Goal: Task Accomplishment & Management: Manage account settings

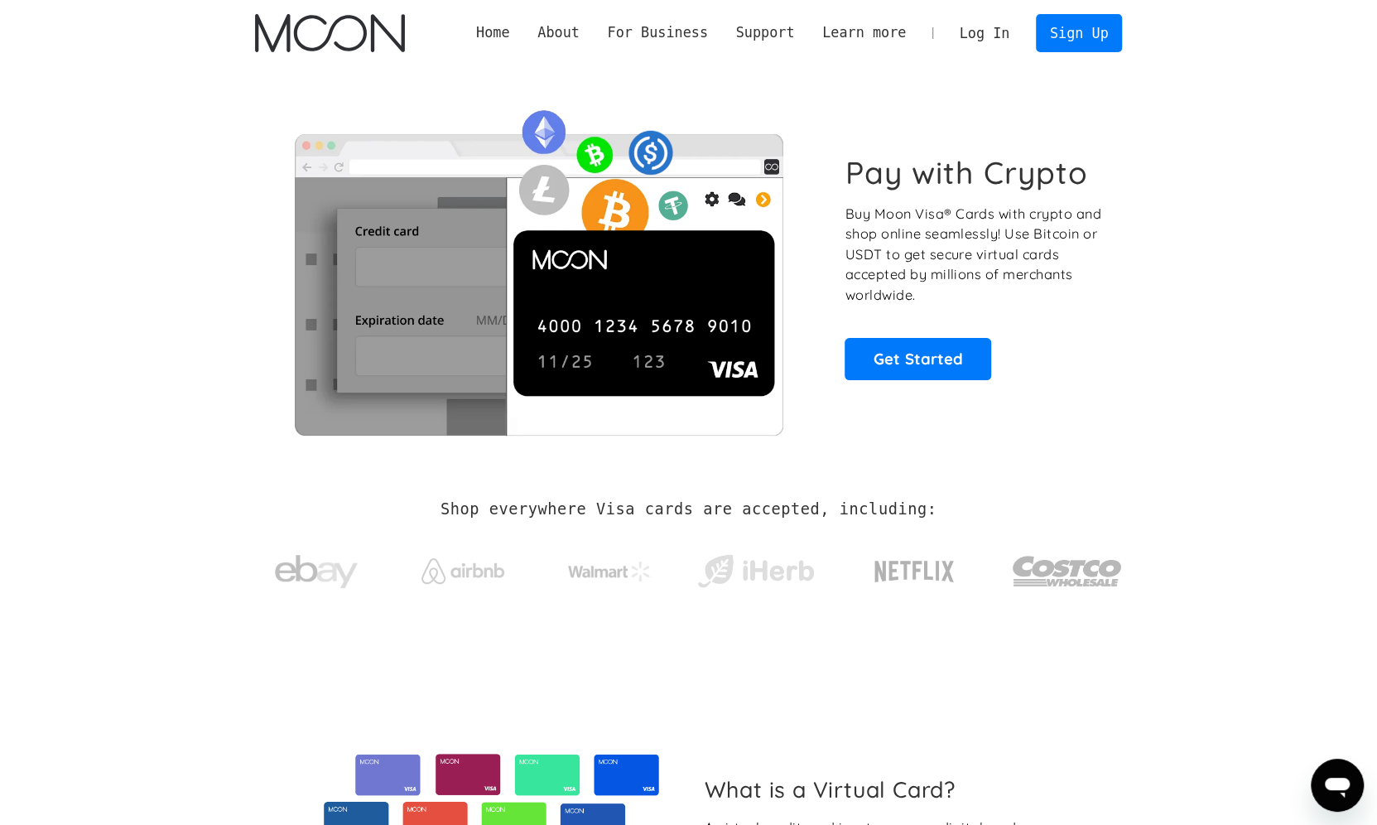
click at [974, 31] on link "Log In" at bounding box center [985, 33] width 78 height 36
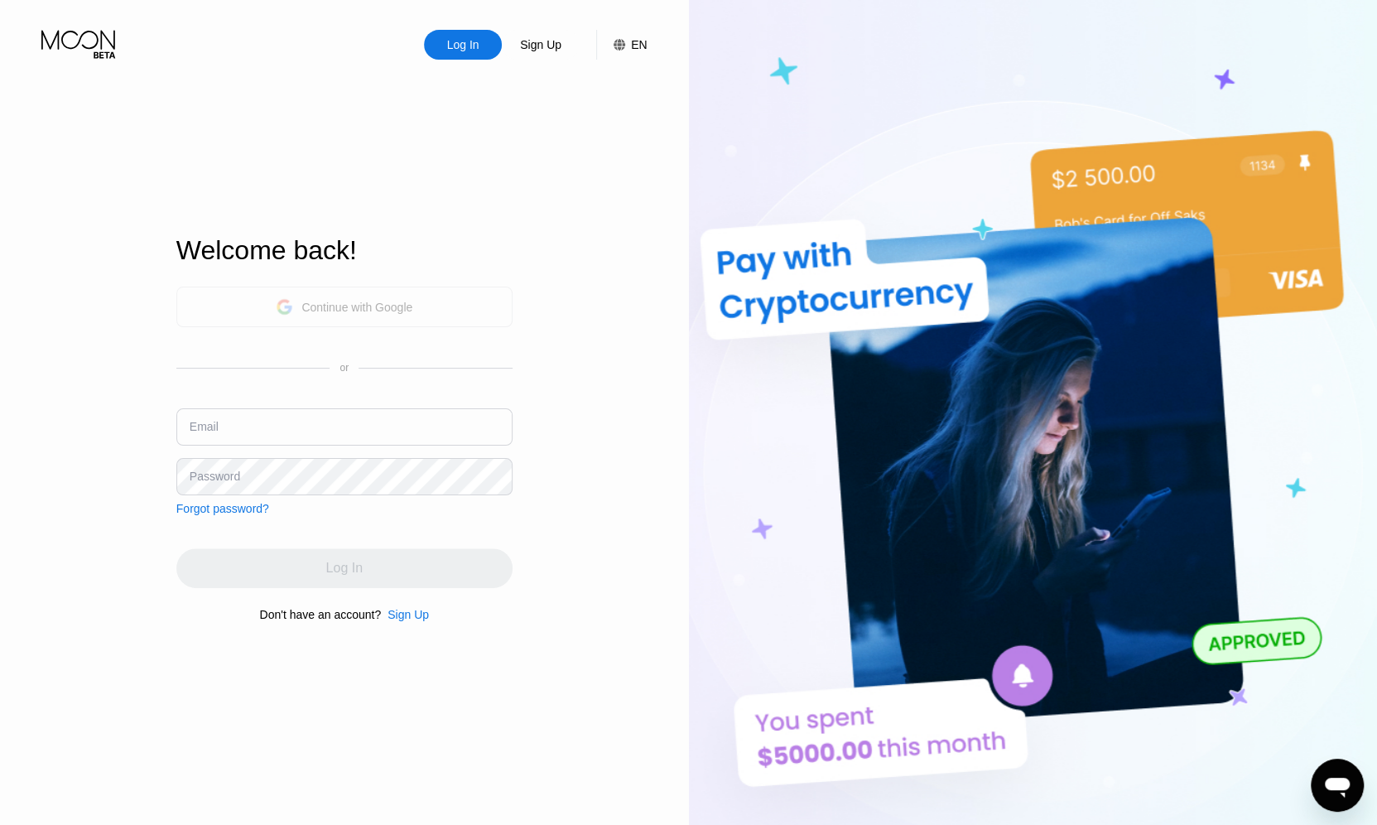
click at [347, 301] on div "Continue with Google" at bounding box center [356, 307] width 111 height 13
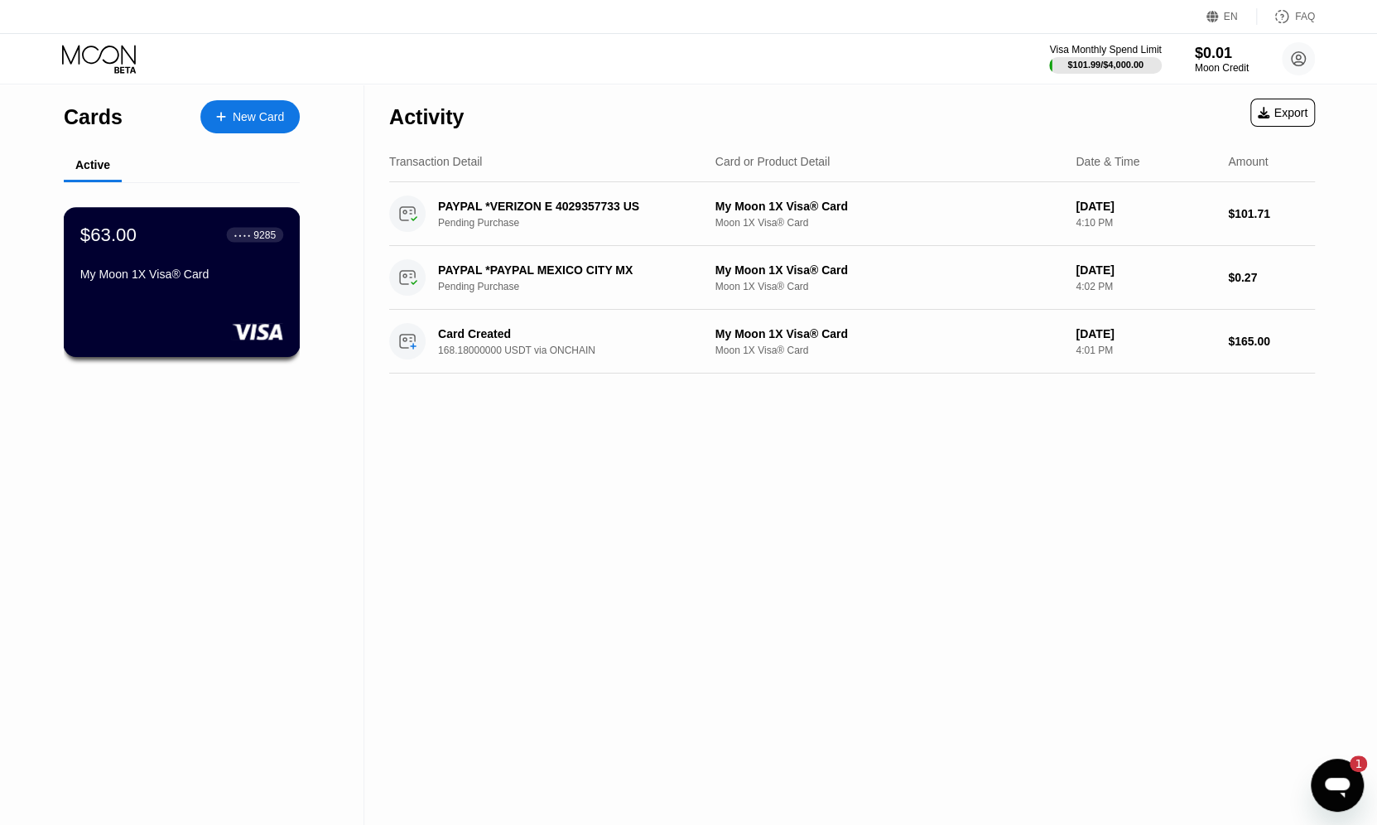
click at [181, 266] on div "$63.00 ● ● ● ● 9285 My Moon 1X Visa® Card" at bounding box center [181, 256] width 203 height 64
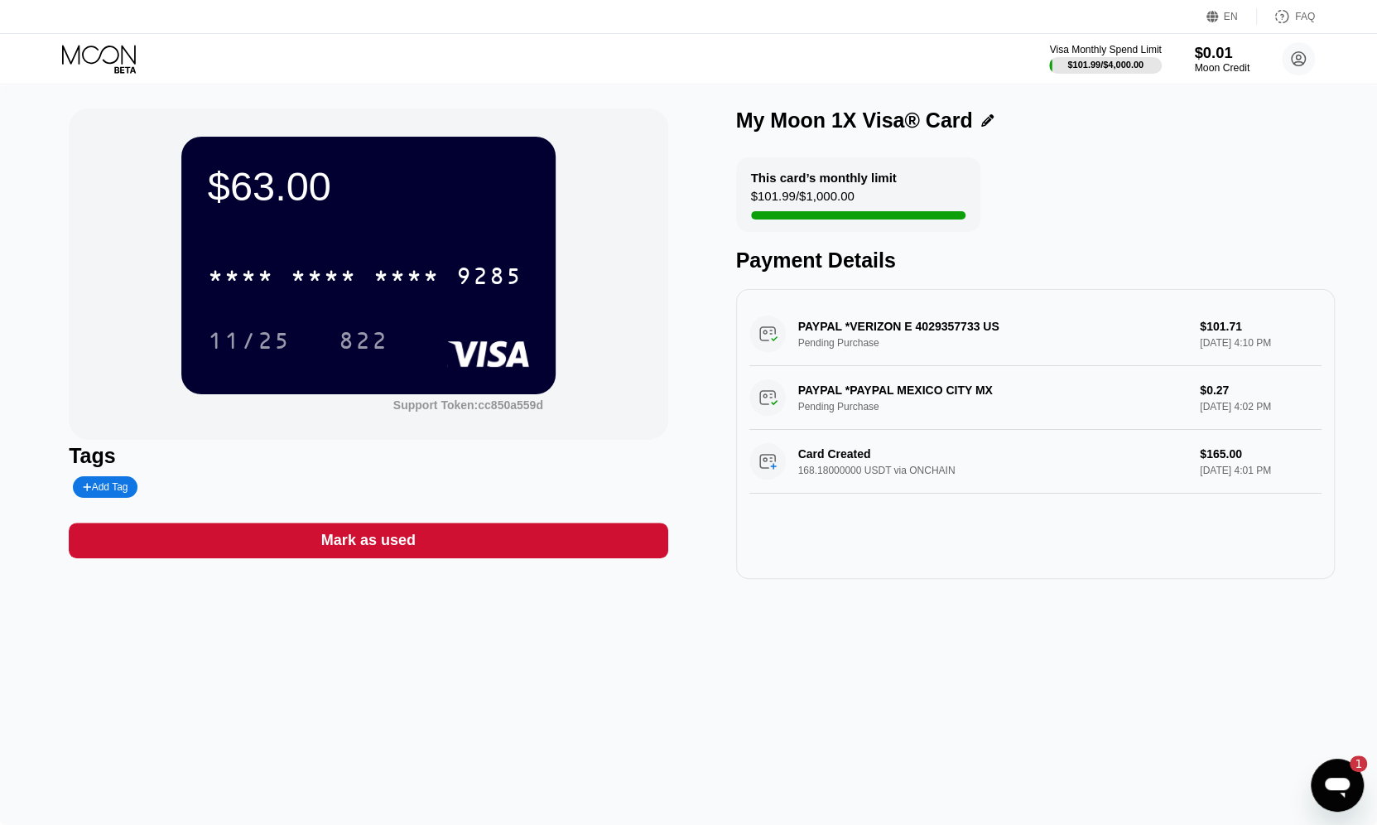
click at [1211, 62] on div "Moon Credit" at bounding box center [1221, 68] width 55 height 12
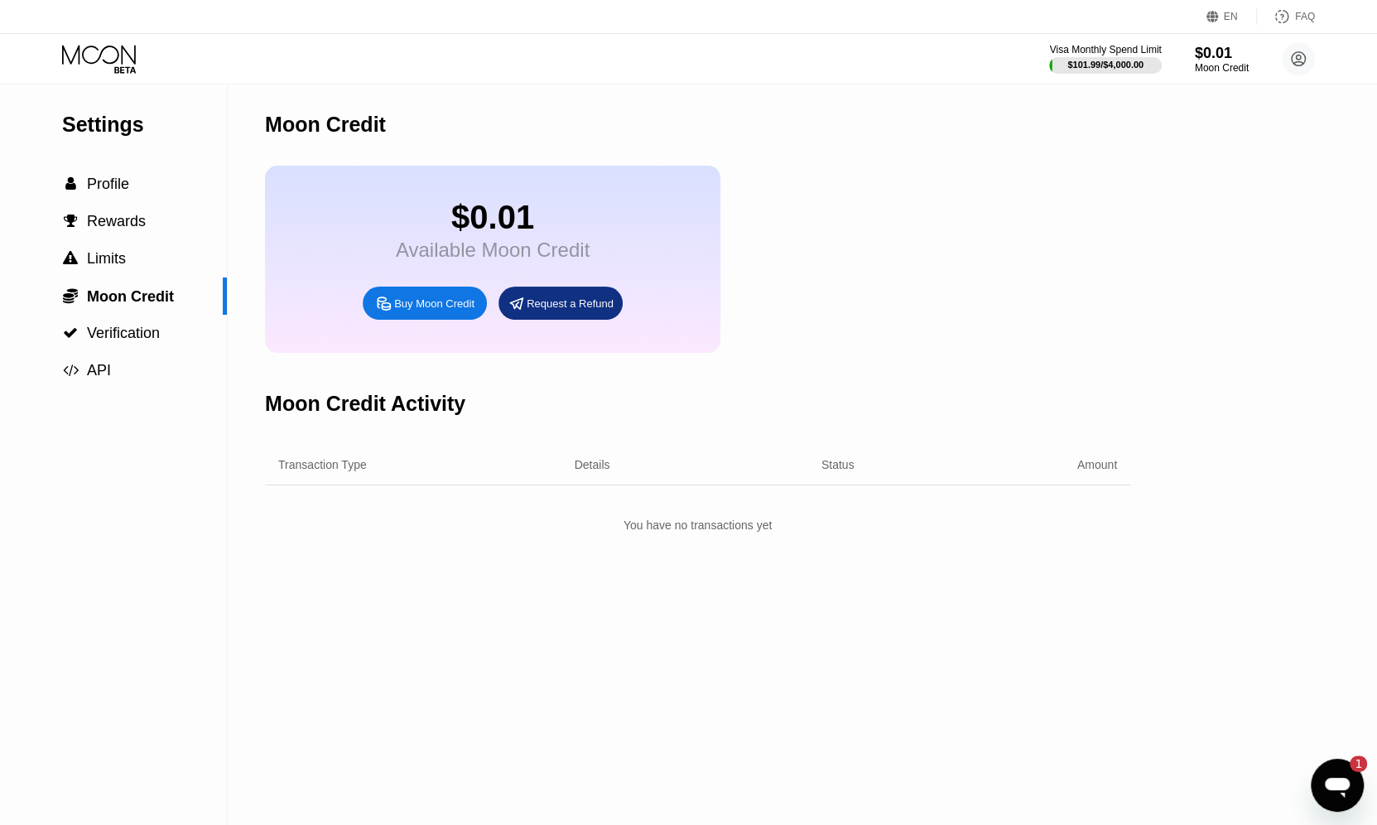
click at [490, 224] on div "$0.01" at bounding box center [493, 217] width 194 height 37
click at [386, 306] on div "Buy Moon Credit" at bounding box center [425, 303] width 124 height 33
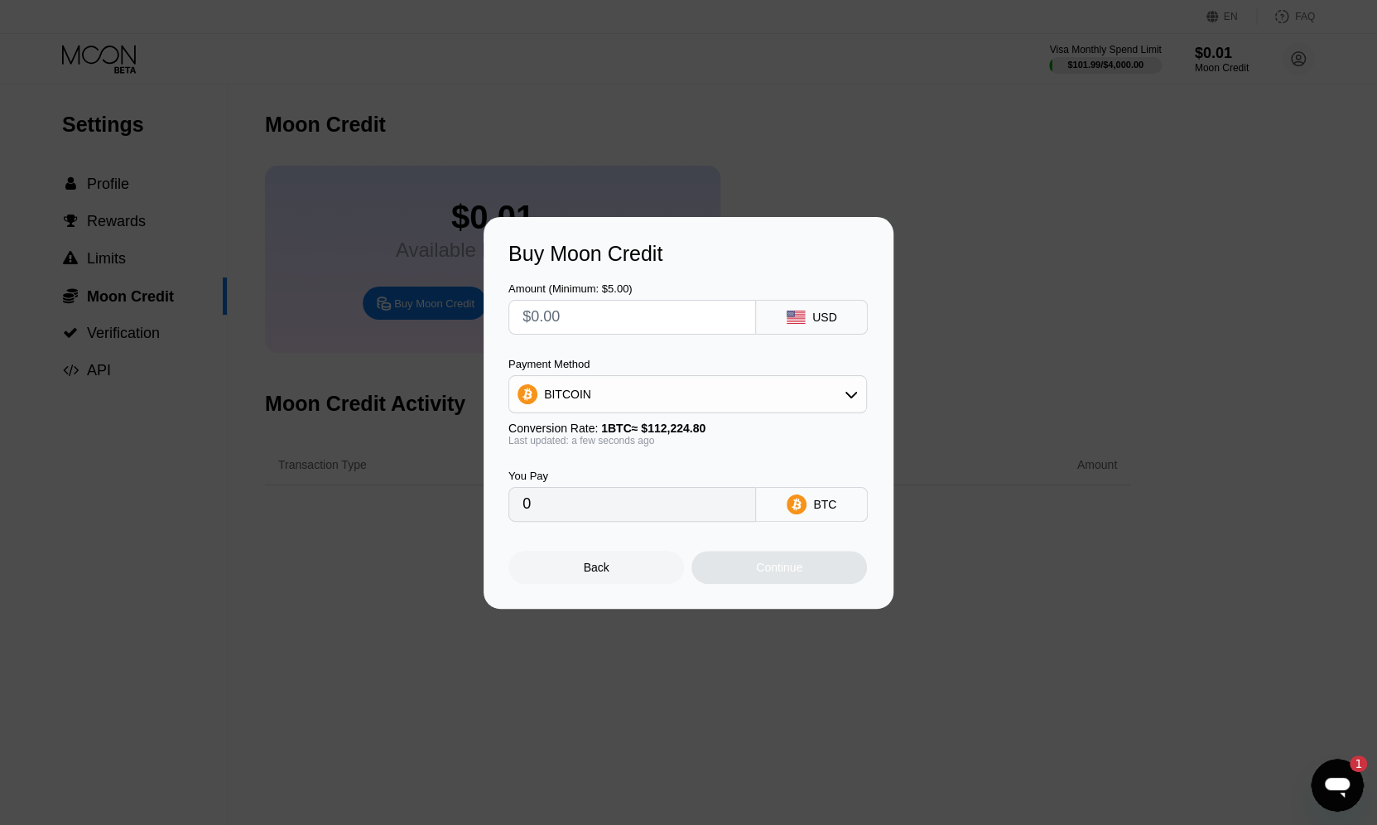
click at [1115, 296] on div "Buy Moon Credit Amount (Minimum: $5.00) USD Payment Method BITCOIN Conversion R…" at bounding box center [688, 413] width 1377 height 392
click at [593, 562] on div "Back" at bounding box center [596, 567] width 176 height 33
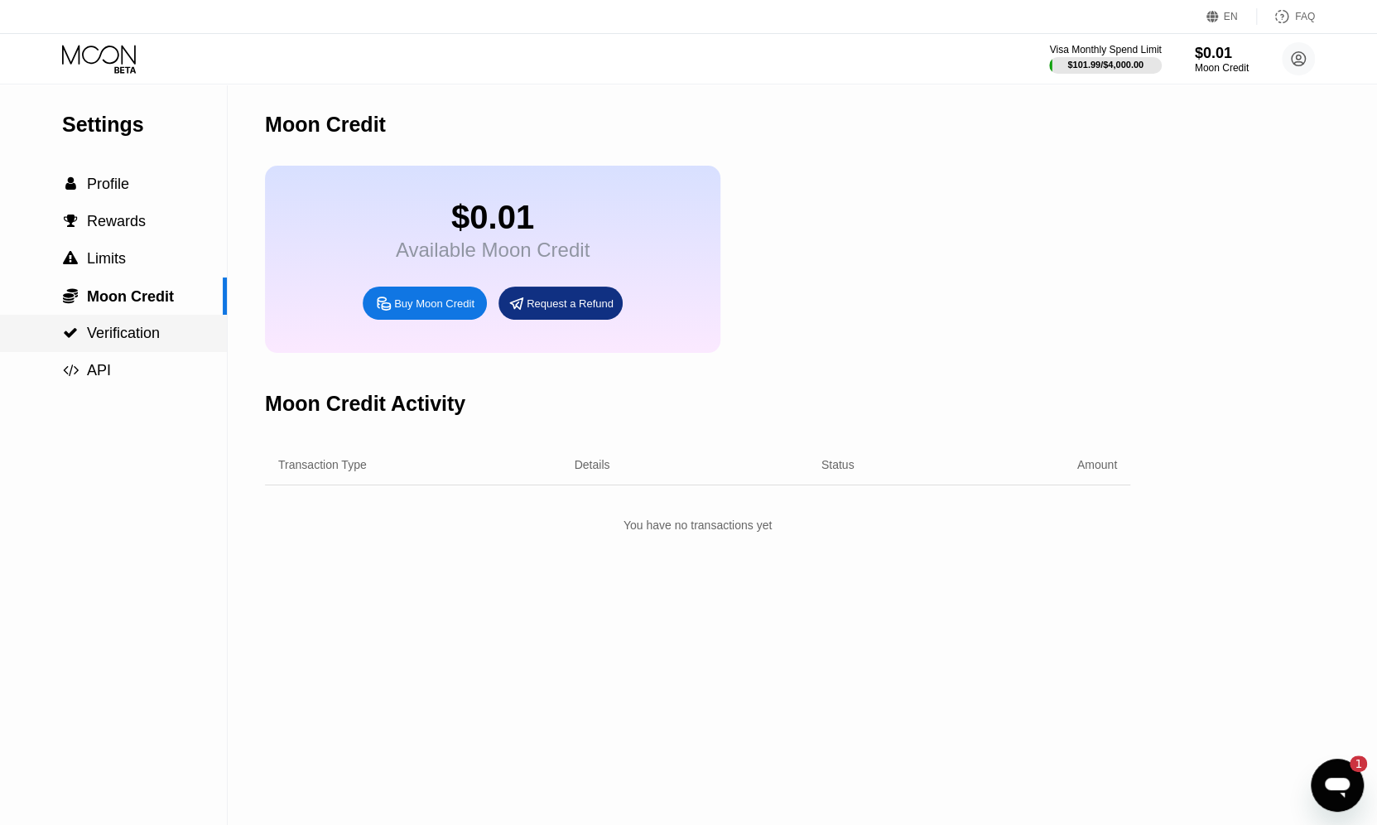
click at [123, 341] on span "Verification" at bounding box center [123, 333] width 73 height 17
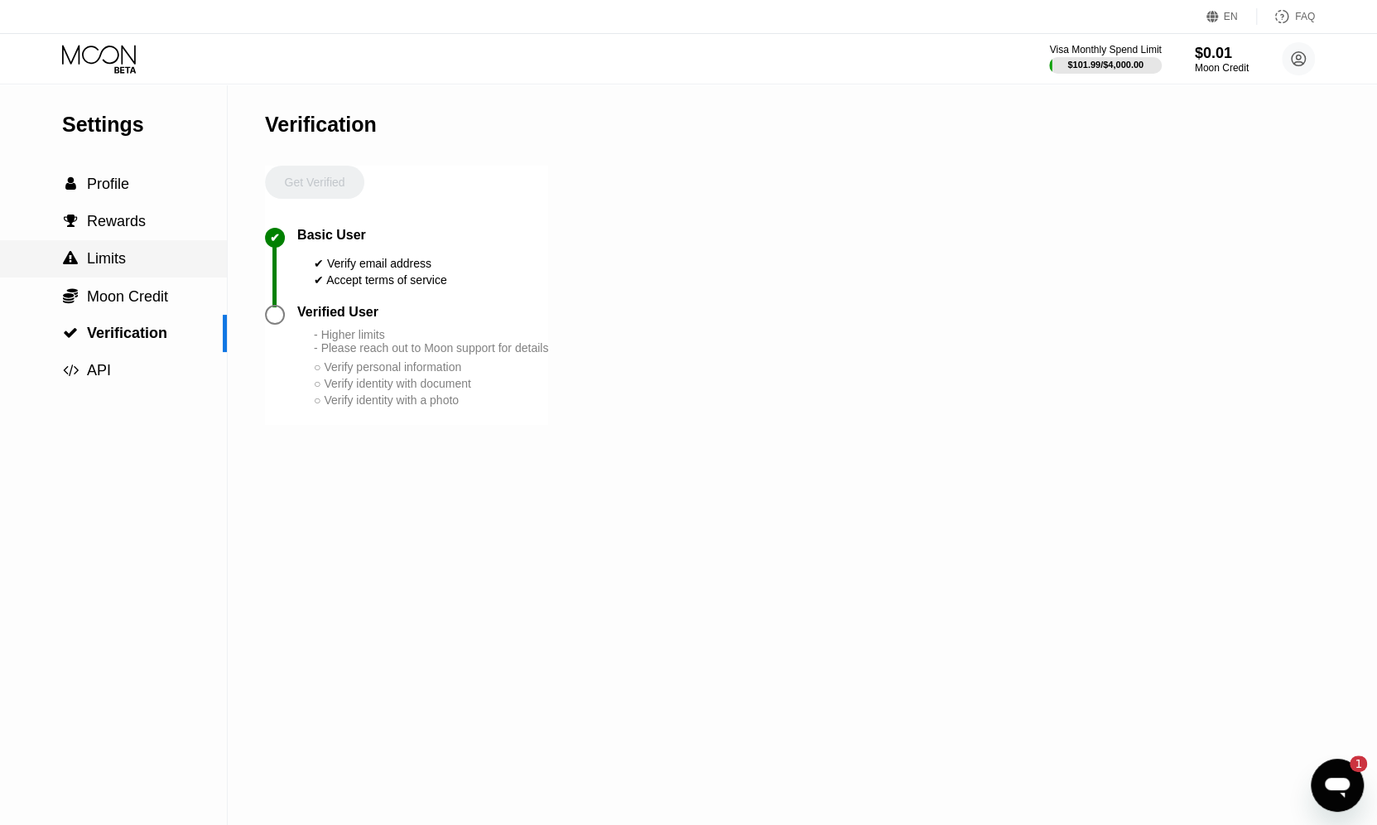
click at [121, 267] on span "Limits" at bounding box center [106, 258] width 39 height 17
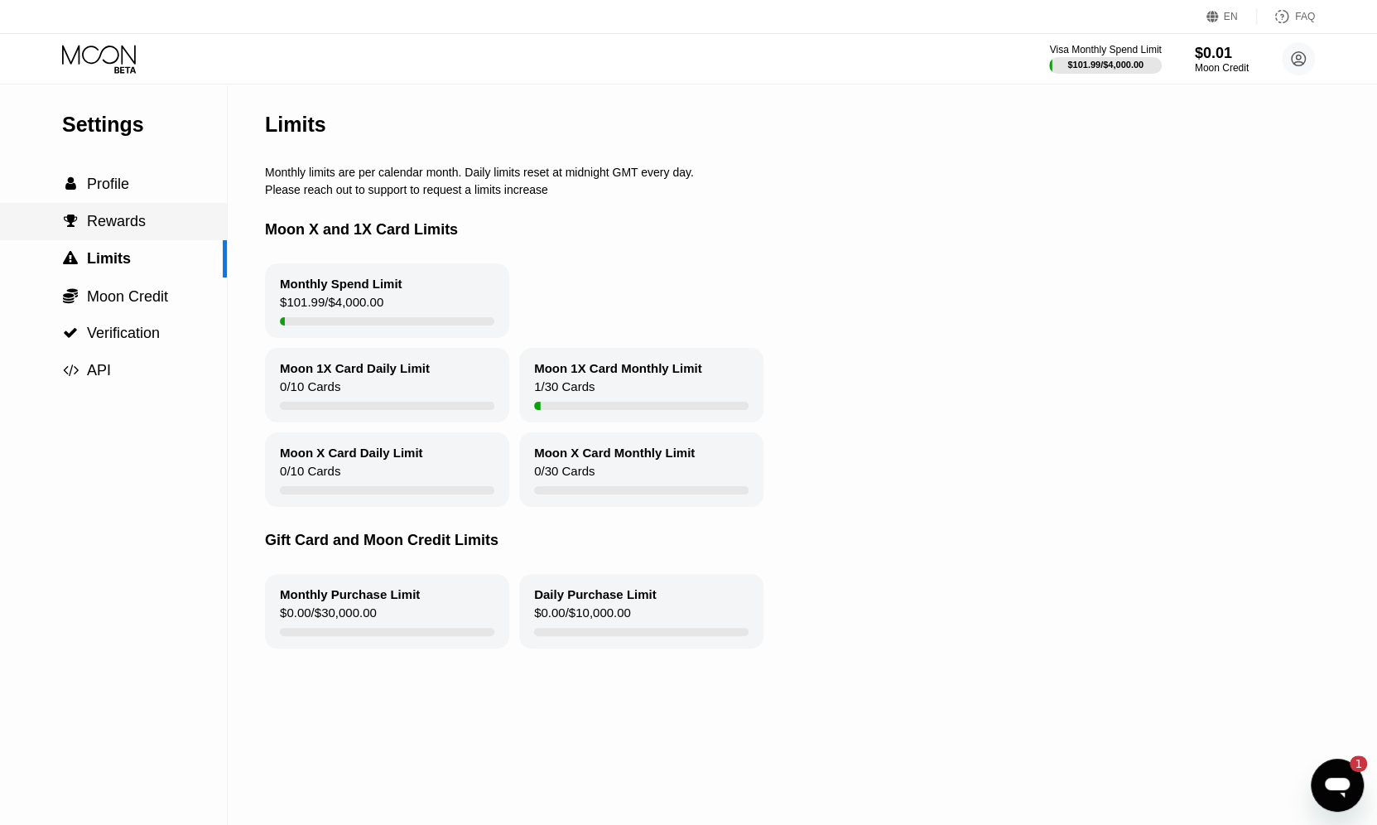
click at [123, 223] on span "Rewards" at bounding box center [116, 221] width 59 height 17
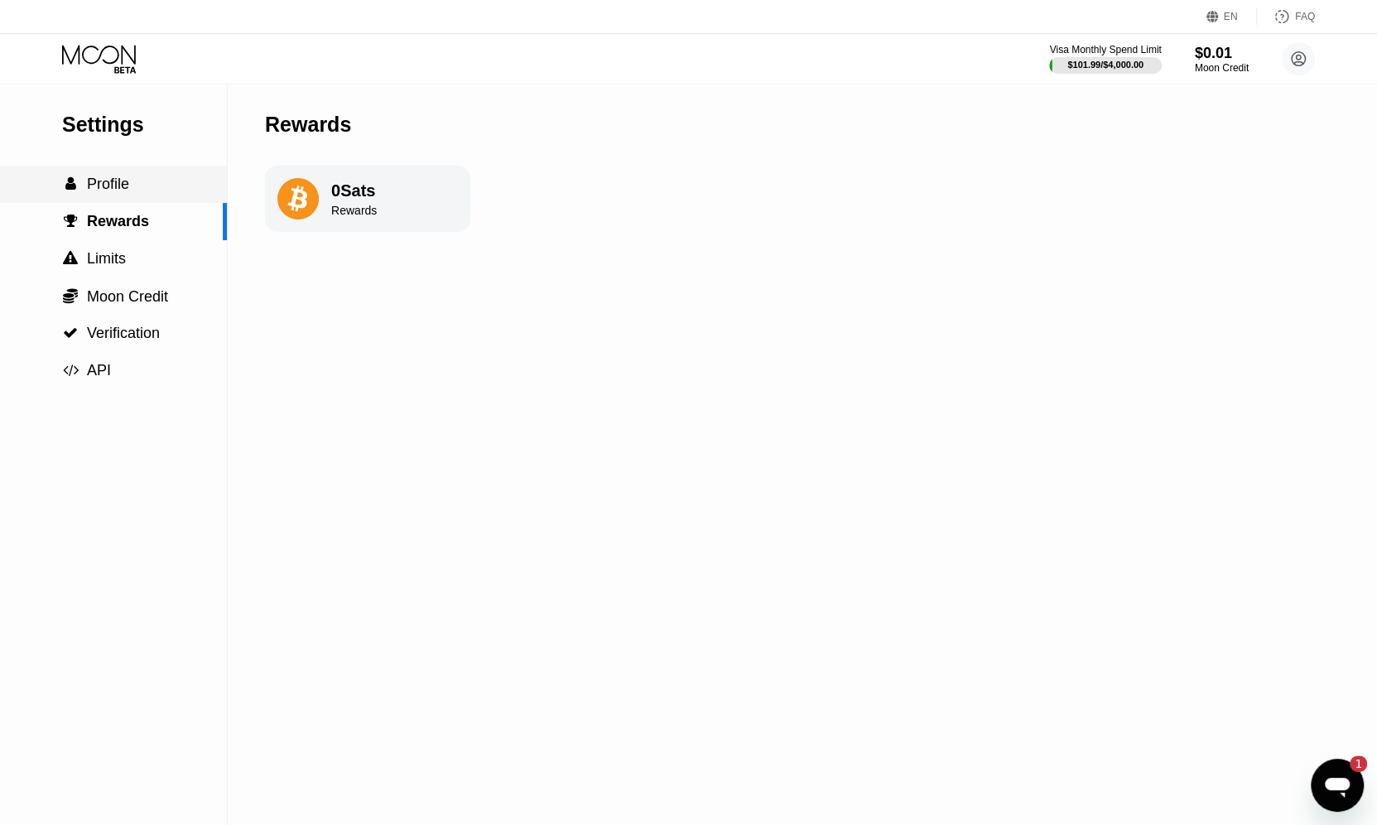
click at [126, 191] on span "Profile" at bounding box center [108, 184] width 42 height 17
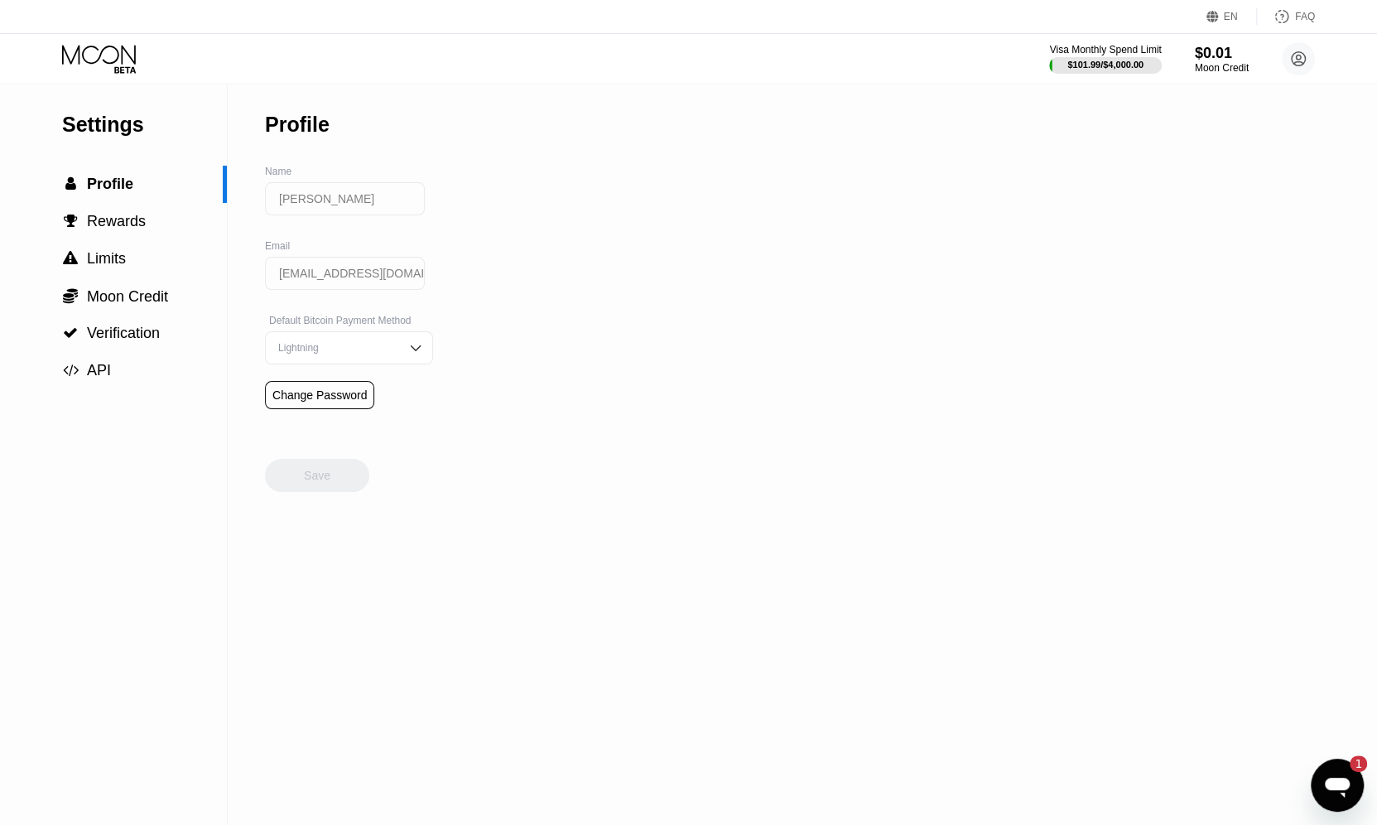
click at [123, 51] on icon at bounding box center [100, 59] width 77 height 29
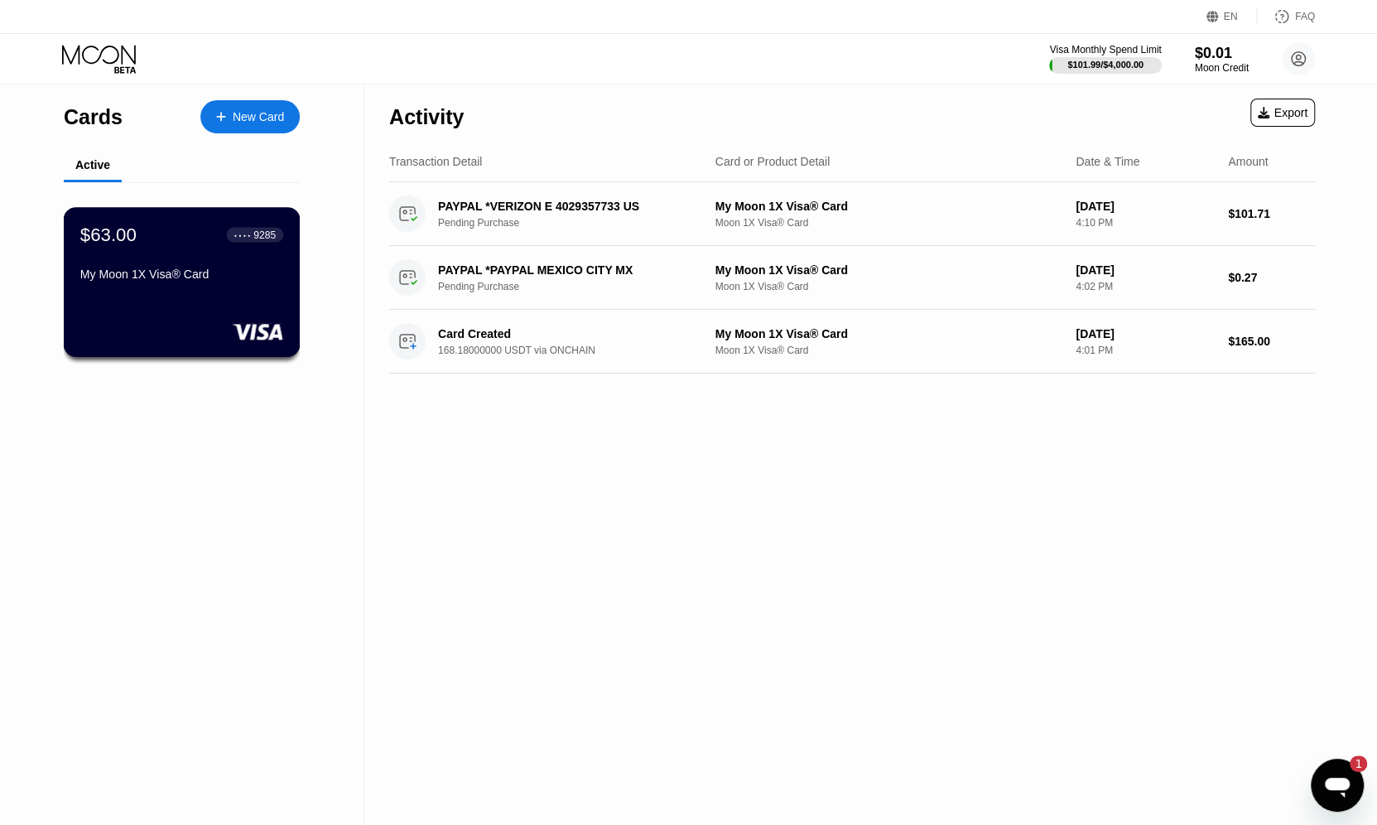
click at [217, 272] on div "$63.00 ● ● ● ● 9285 My Moon 1X Visa® Card" at bounding box center [181, 256] width 203 height 64
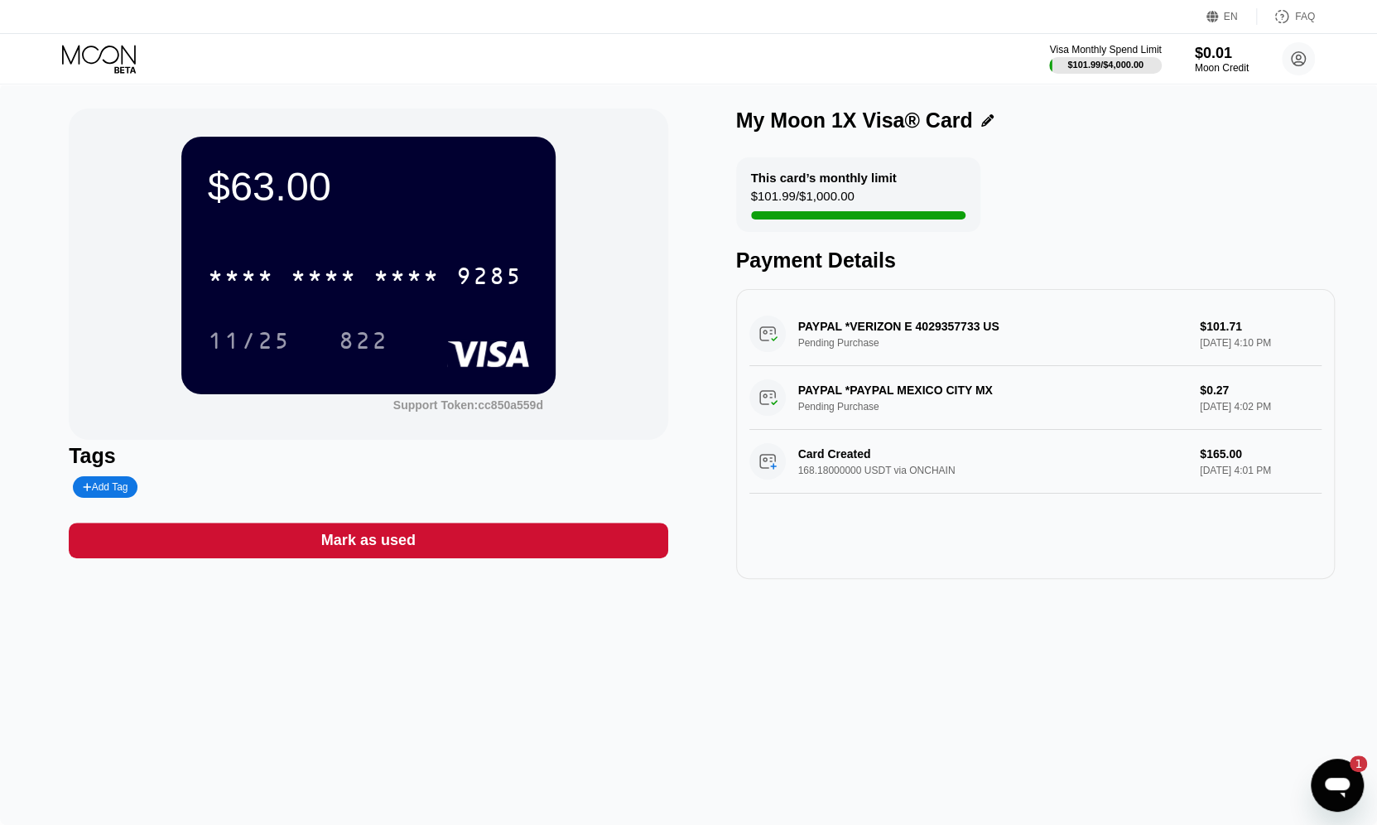
click at [523, 680] on div "$63.00 * * * * * * * * * * * * 9285 11/25 822 Support Token: cc850a559d Tags Ad…" at bounding box center [688, 454] width 1377 height 741
click at [552, 665] on div "$63.00 * * * * * * * * * * * * 9285 11/25 822 Support Token: cc850a559d Tags Ad…" at bounding box center [688, 454] width 1377 height 741
click at [1225, 72] on div "Moon Credit" at bounding box center [1221, 68] width 55 height 12
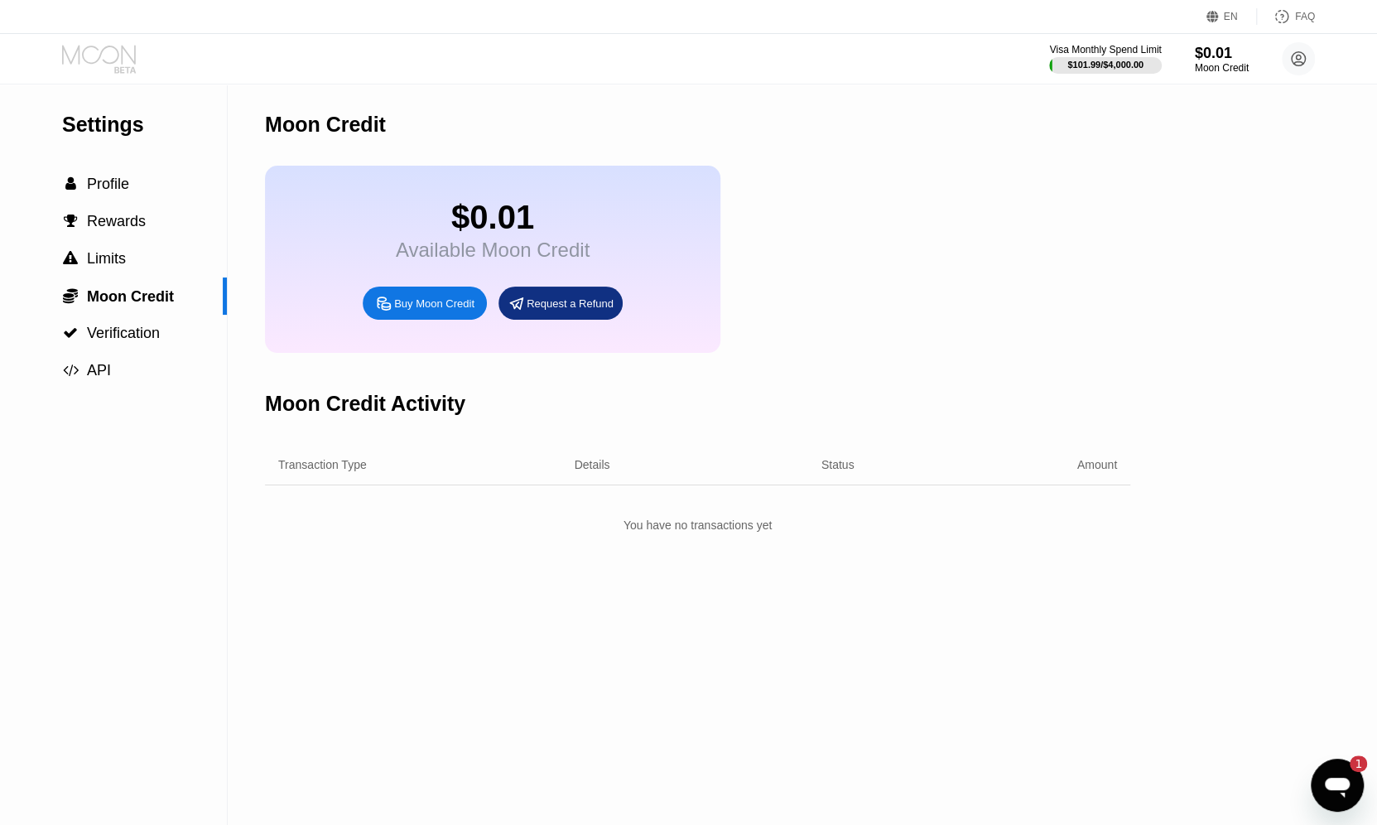
click at [115, 65] on icon at bounding box center [100, 59] width 77 height 29
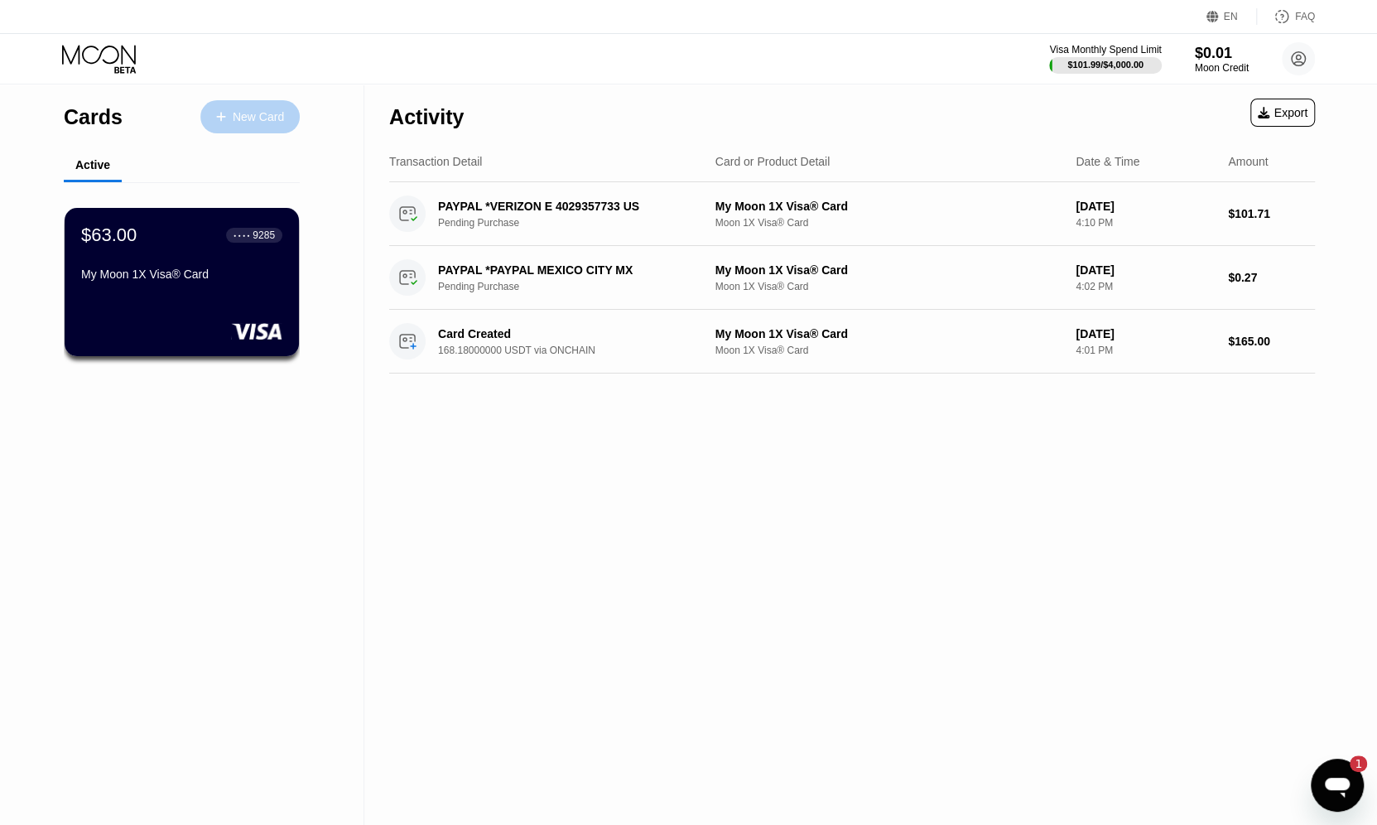
click at [237, 113] on div "New Card" at bounding box center [258, 117] width 51 height 14
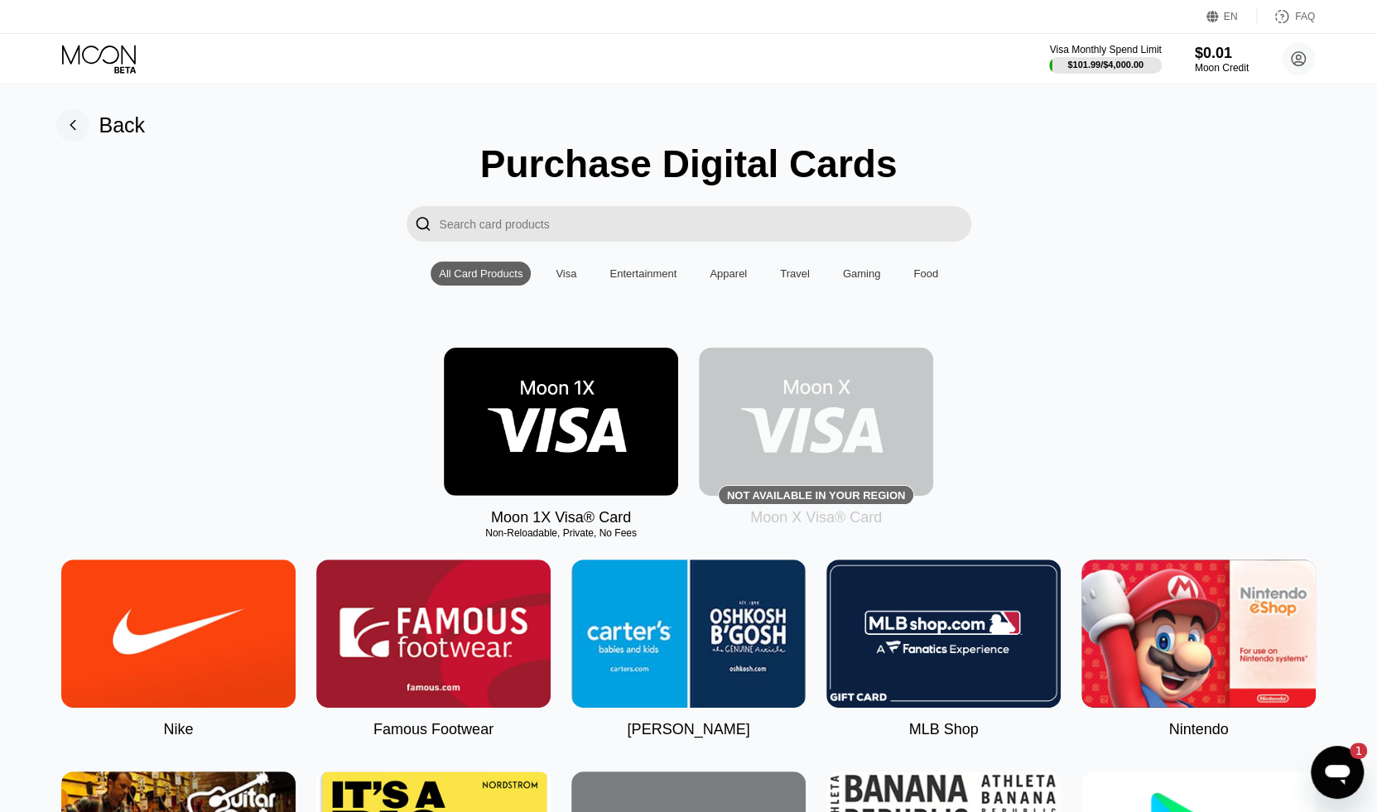
click at [783, 499] on div "Not available in your region" at bounding box center [816, 495] width 178 height 12
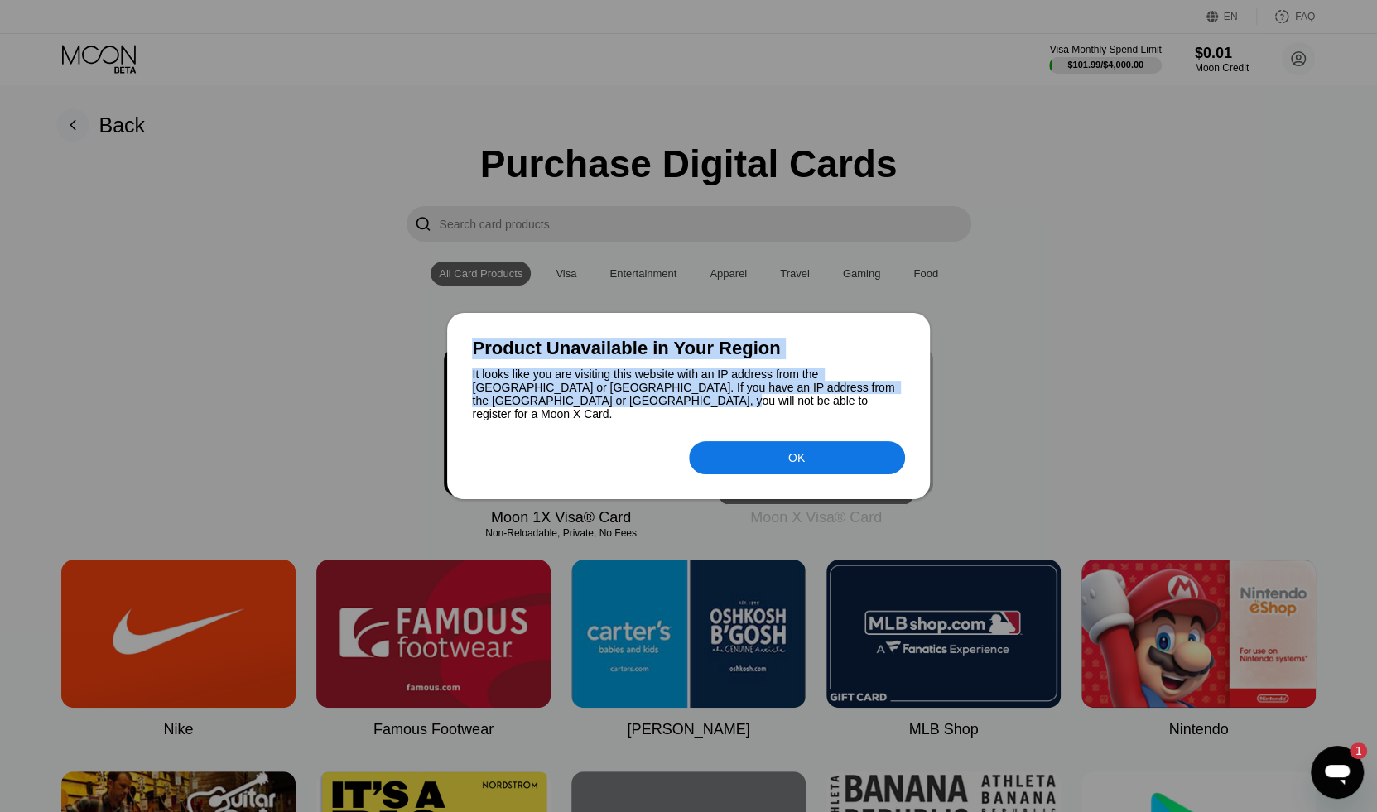
drag, startPoint x: 585, startPoint y: 412, endPoint x: 469, endPoint y: 360, distance: 126.8
click at [469, 360] on div "Product Unavailable in Your Region It looks like you are visiting this website …" at bounding box center [688, 406] width 482 height 186
copy div "Product Unavailable in Your Region It looks like you are visiting this website …"
click at [850, 457] on div "OK" at bounding box center [797, 457] width 216 height 33
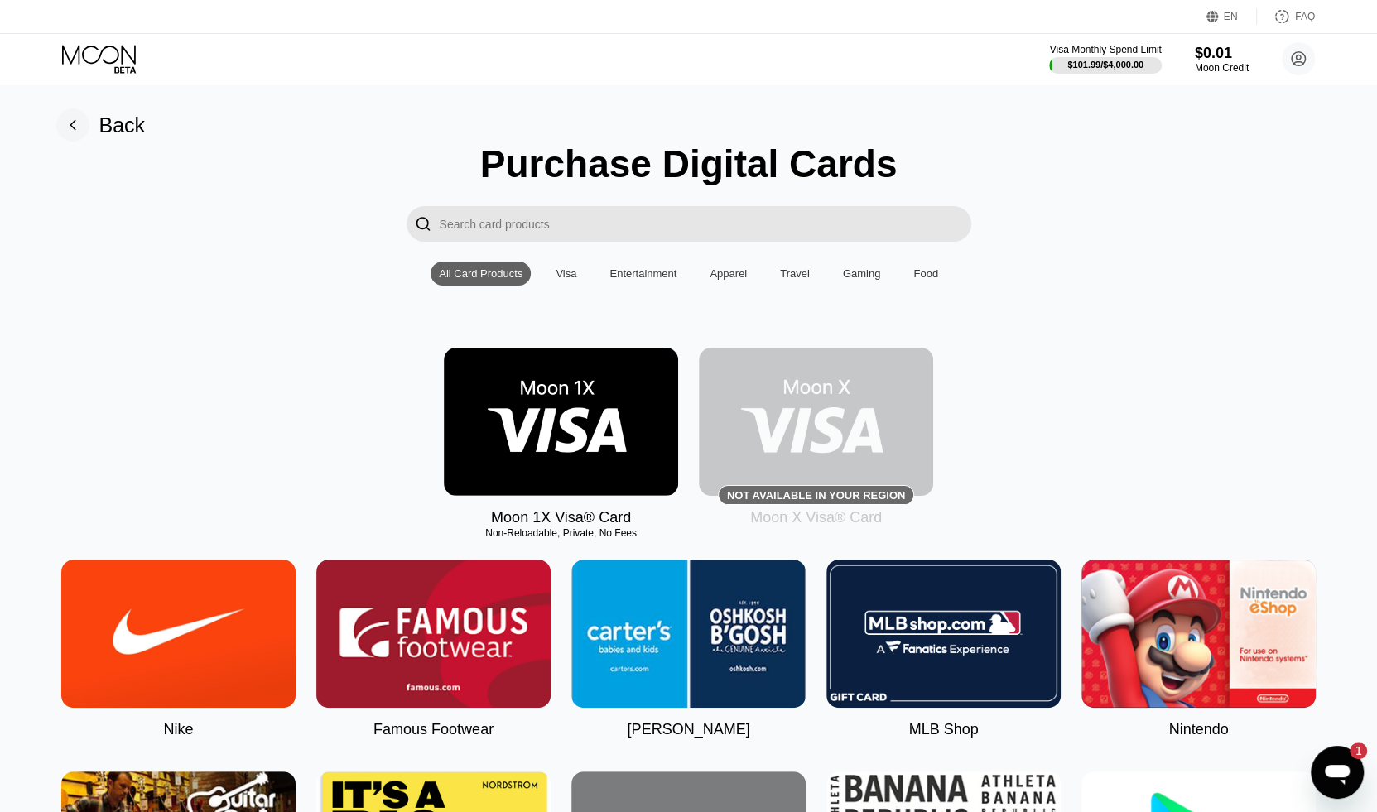
click at [573, 280] on div "Visa" at bounding box center [566, 273] width 21 height 12
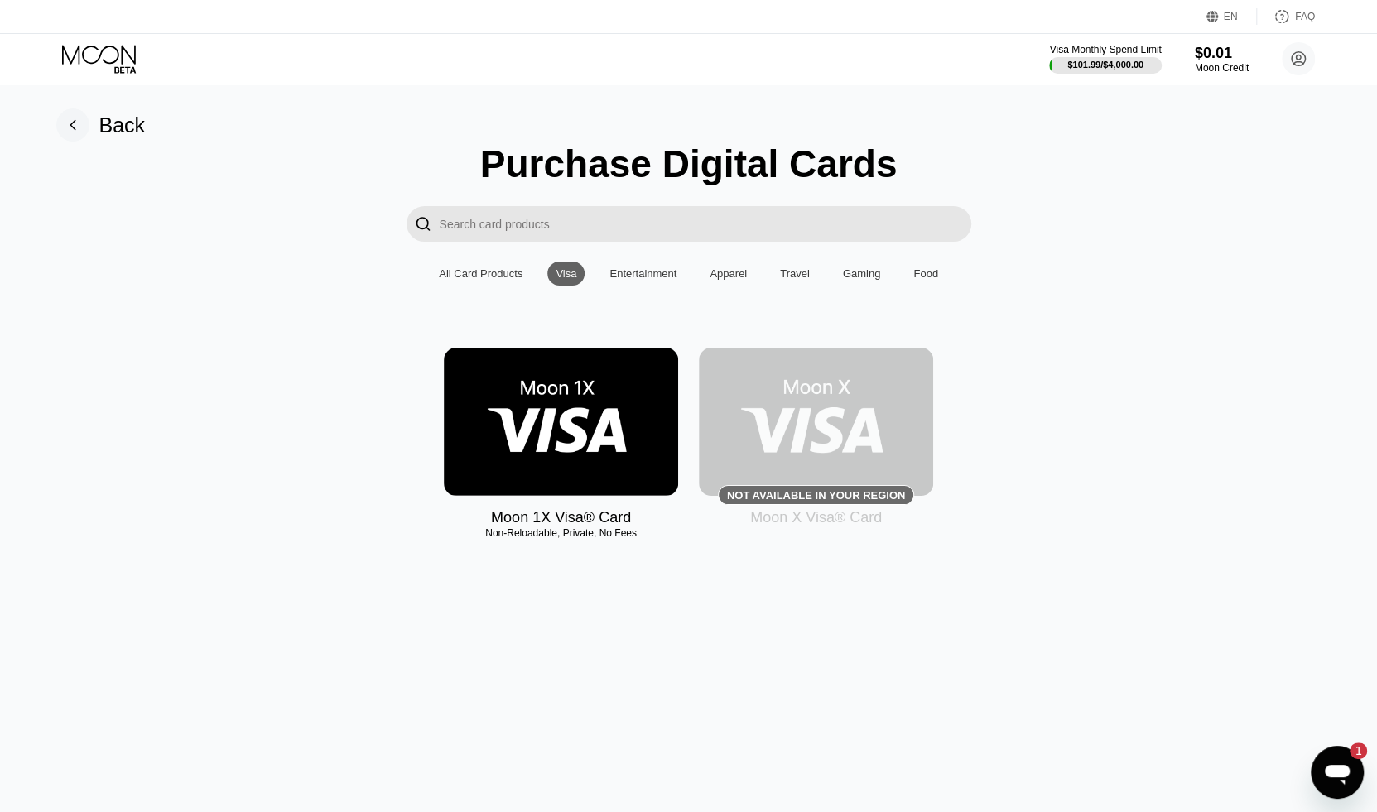
click at [485, 280] on div "All Card Products" at bounding box center [481, 273] width 84 height 12
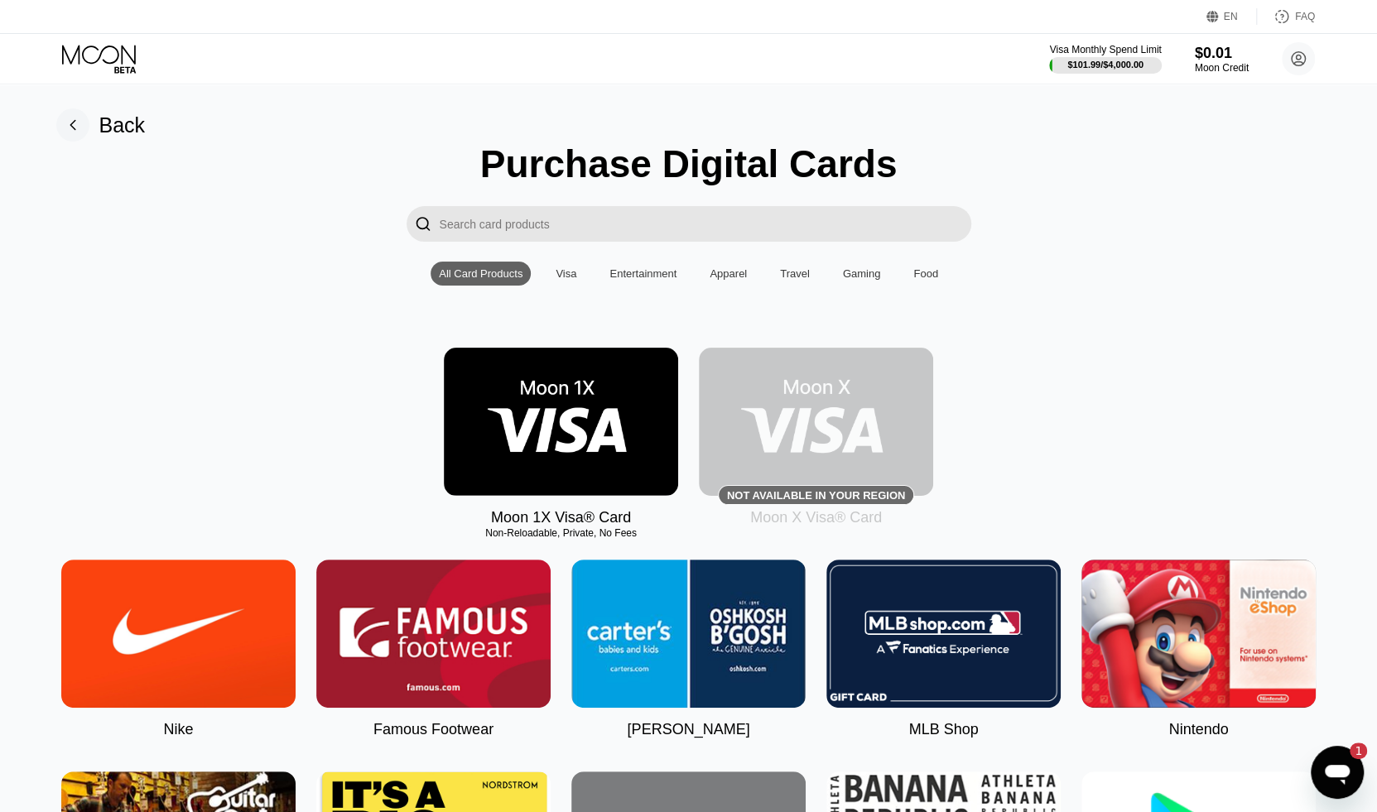
click at [612, 480] on img at bounding box center [561, 422] width 234 height 148
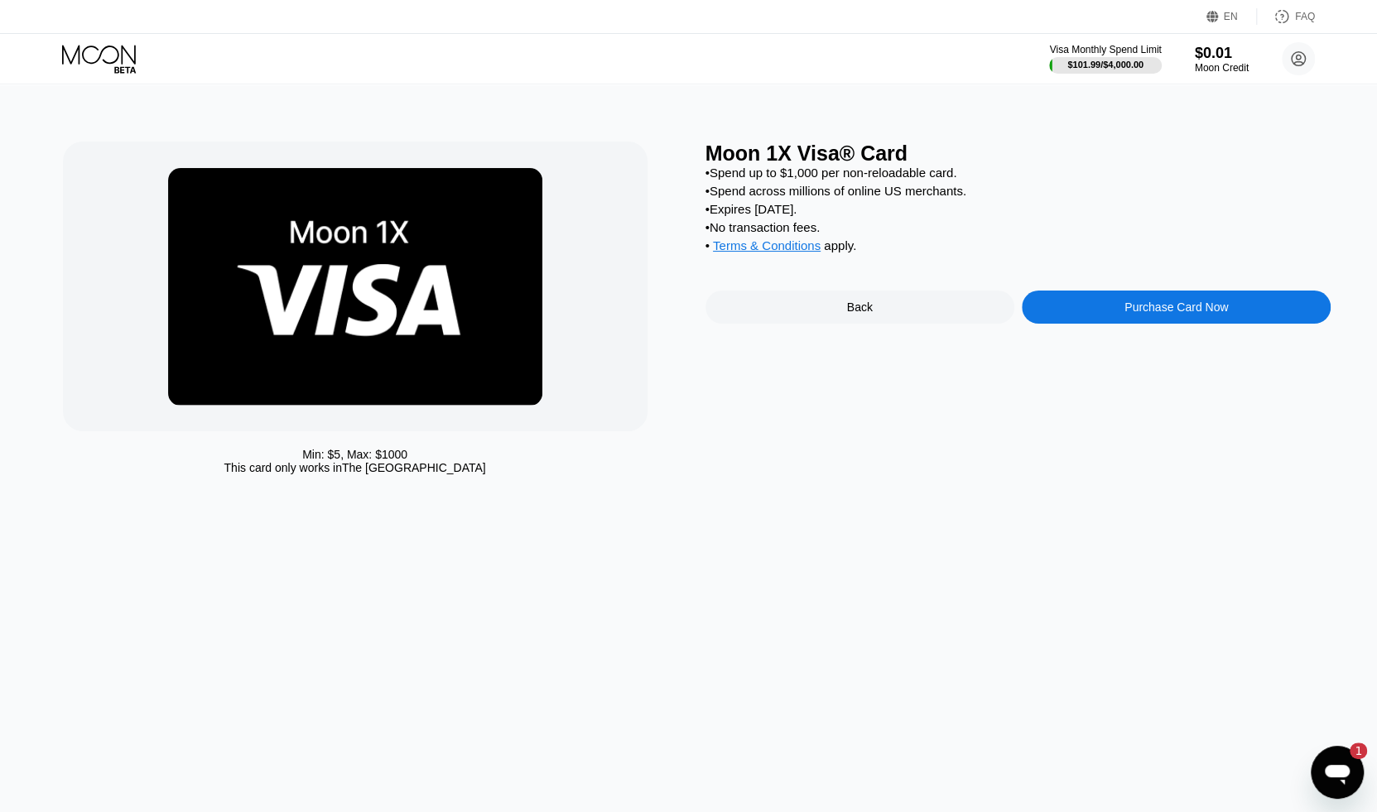
click at [1214, 324] on div "Purchase Card Now" at bounding box center [1176, 307] width 309 height 33
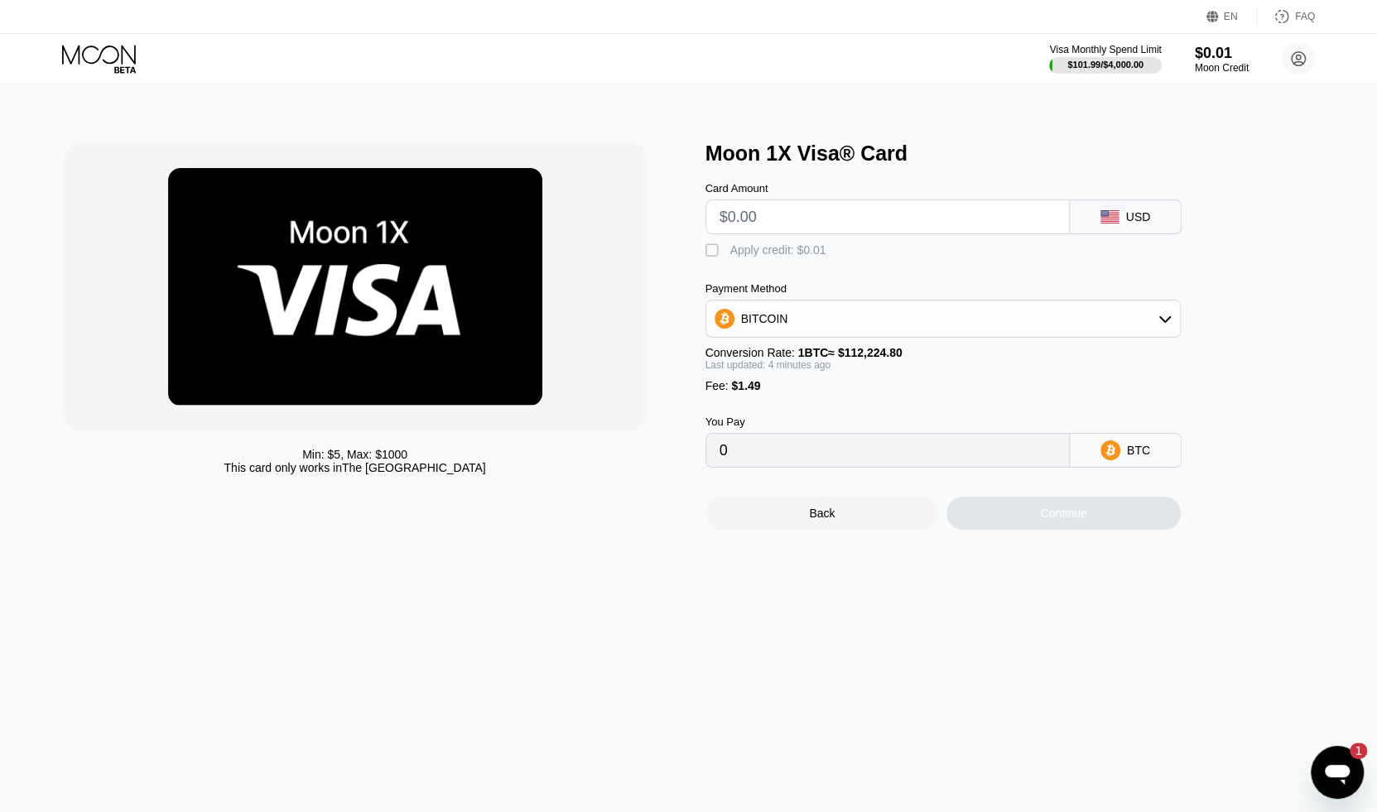
click at [805, 228] on input "text" at bounding box center [888, 216] width 336 height 33
type input "$1"
type input "0.00002222"
type input "$10"
type input "0.00010252"
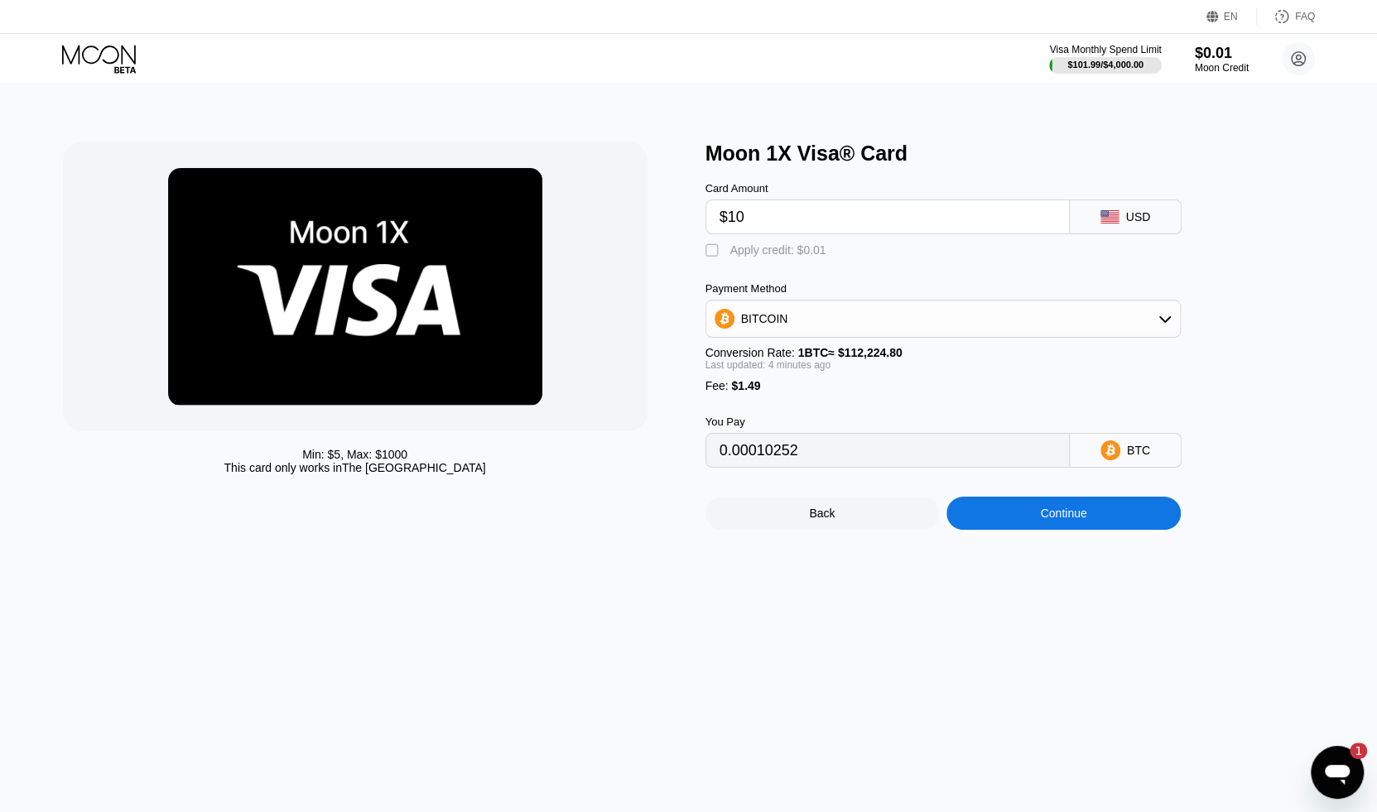
type input "$105"
type input "0.00095014"
type input "$105"
click at [833, 323] on div "BITCOIN" at bounding box center [943, 318] width 474 height 33
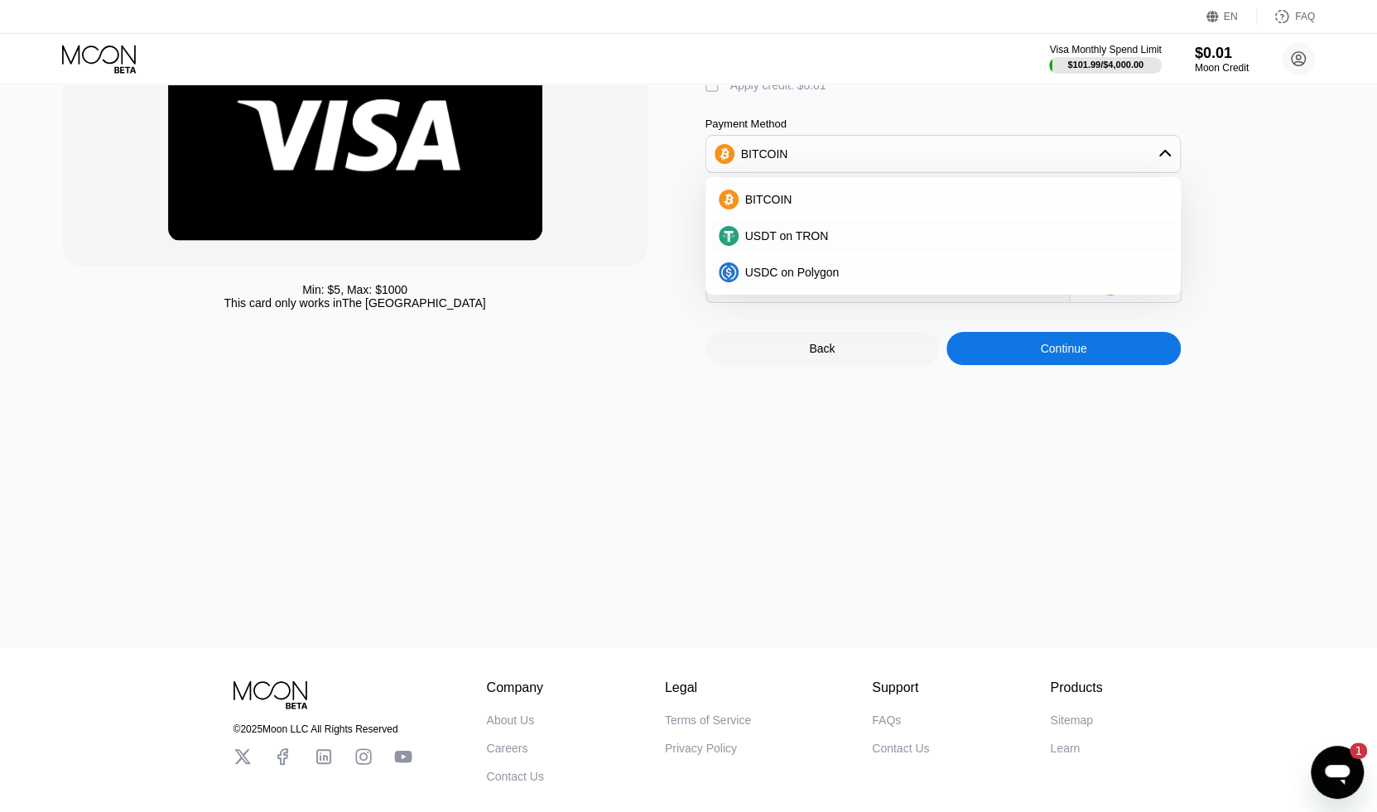
scroll to position [166, 0]
click at [800, 242] on span "USDT on TRON" at bounding box center [787, 235] width 84 height 13
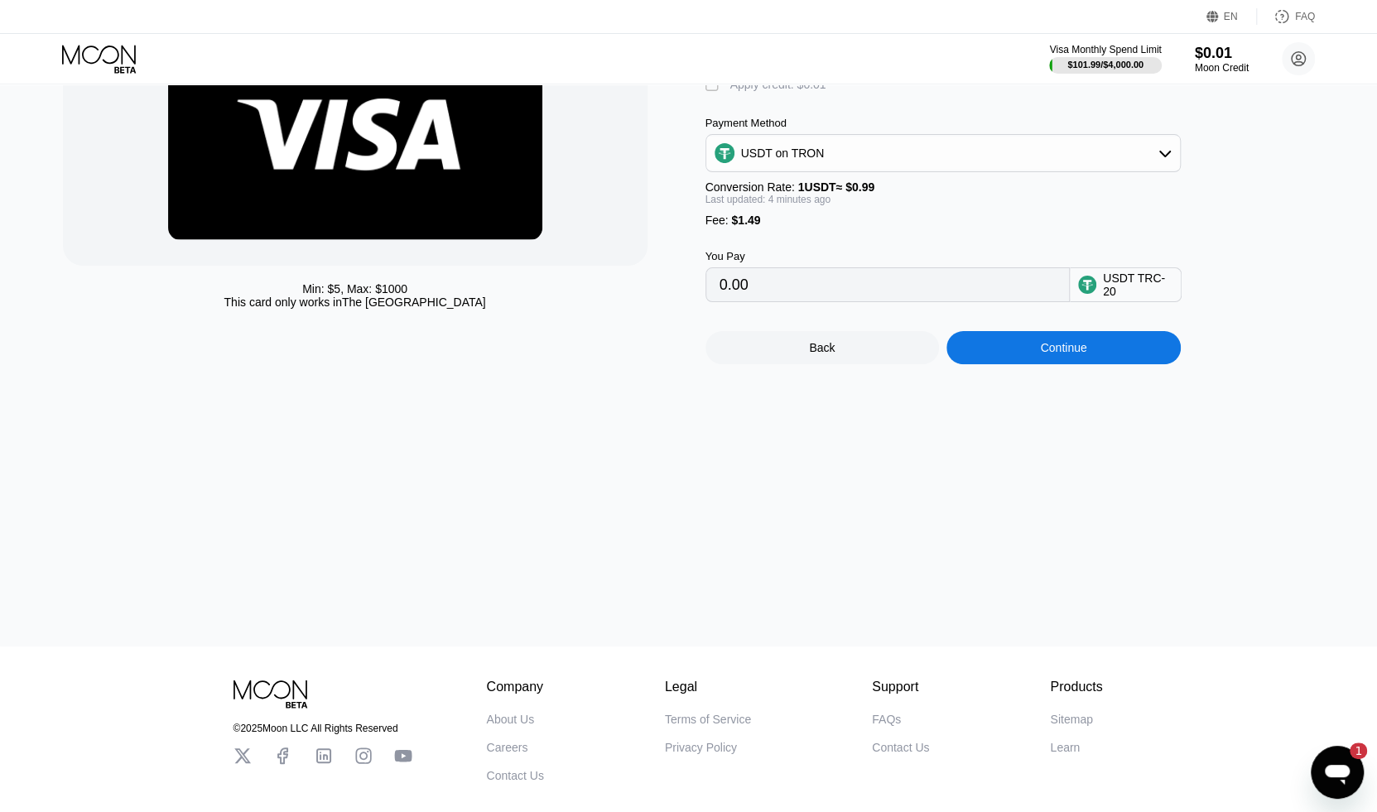
type input "107.57"
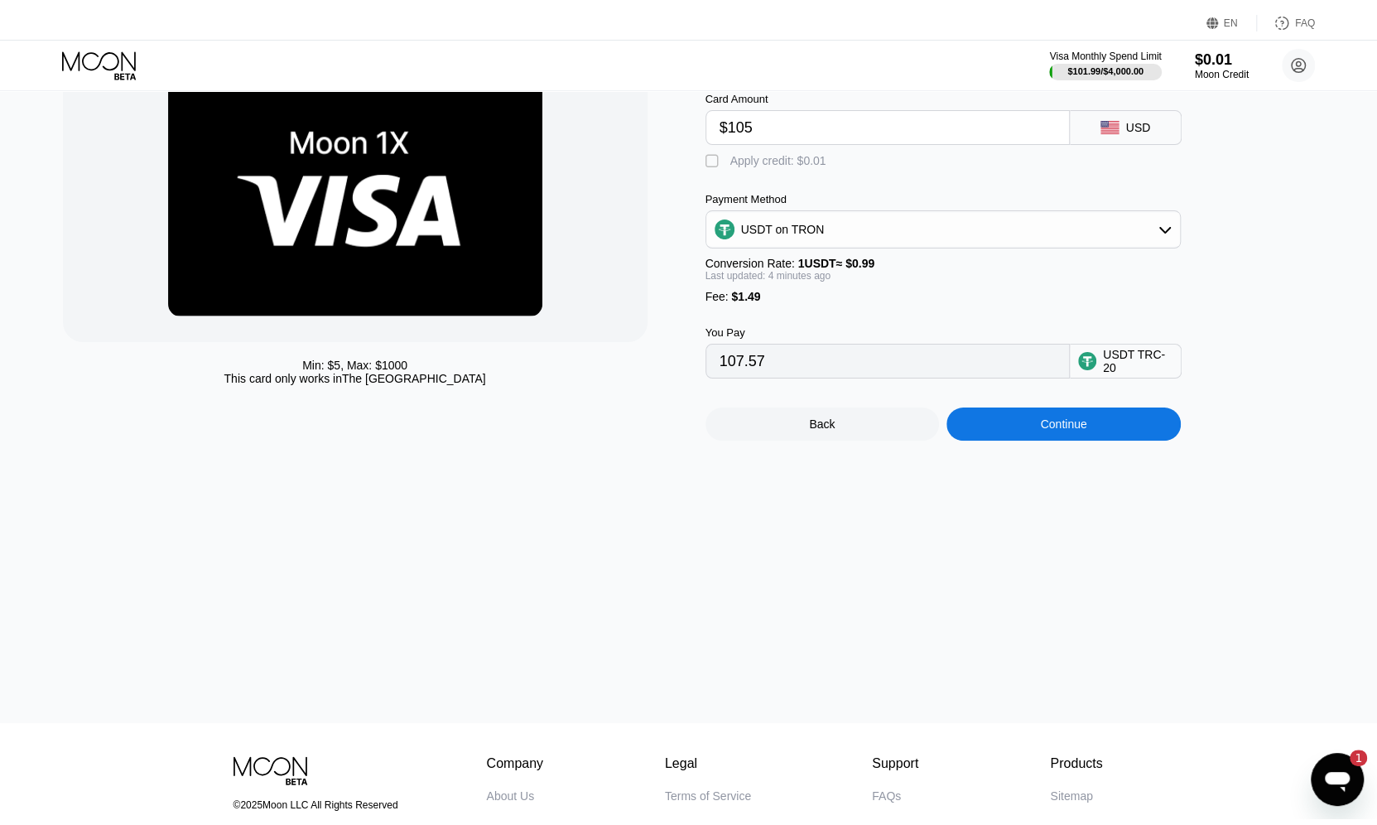
scroll to position [0, 0]
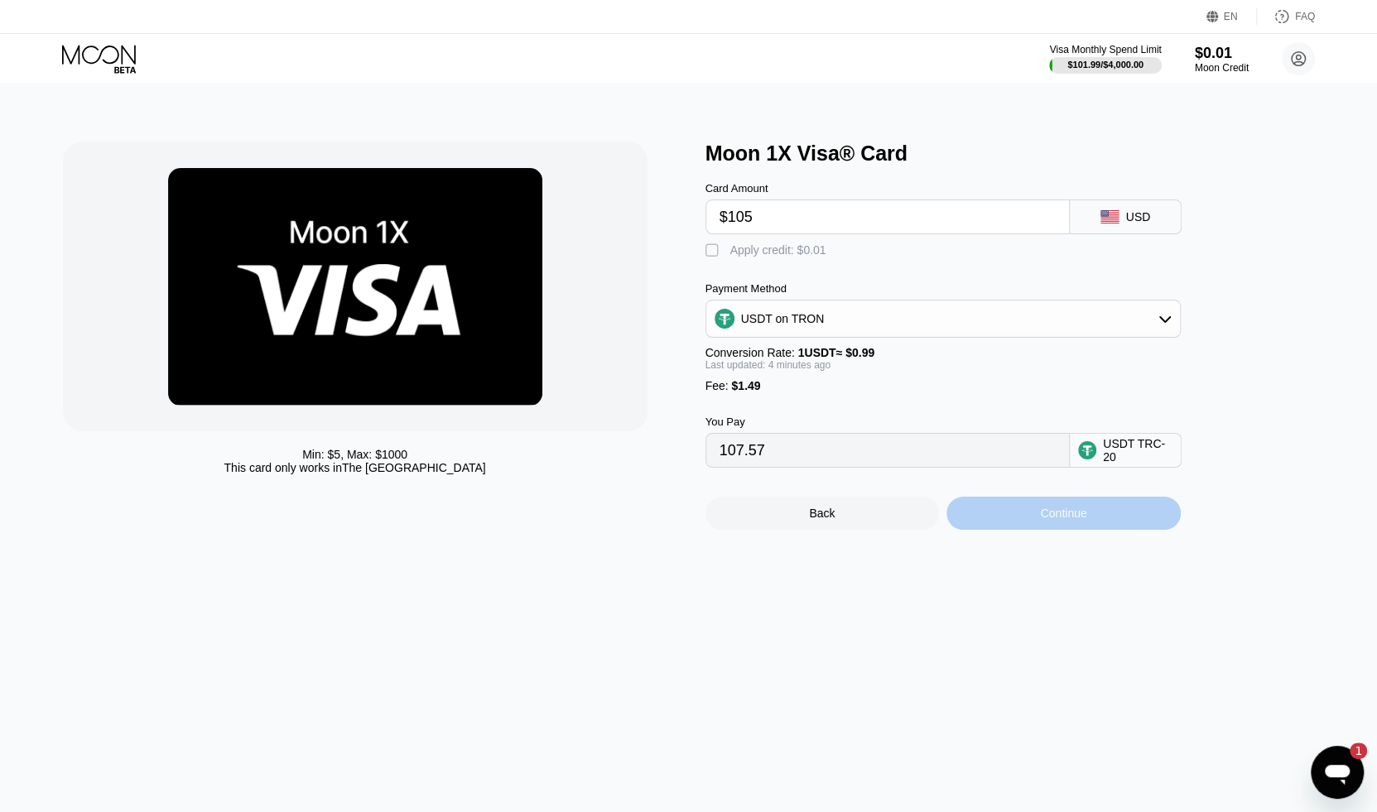
click at [1103, 527] on div "Continue" at bounding box center [1064, 513] width 234 height 33
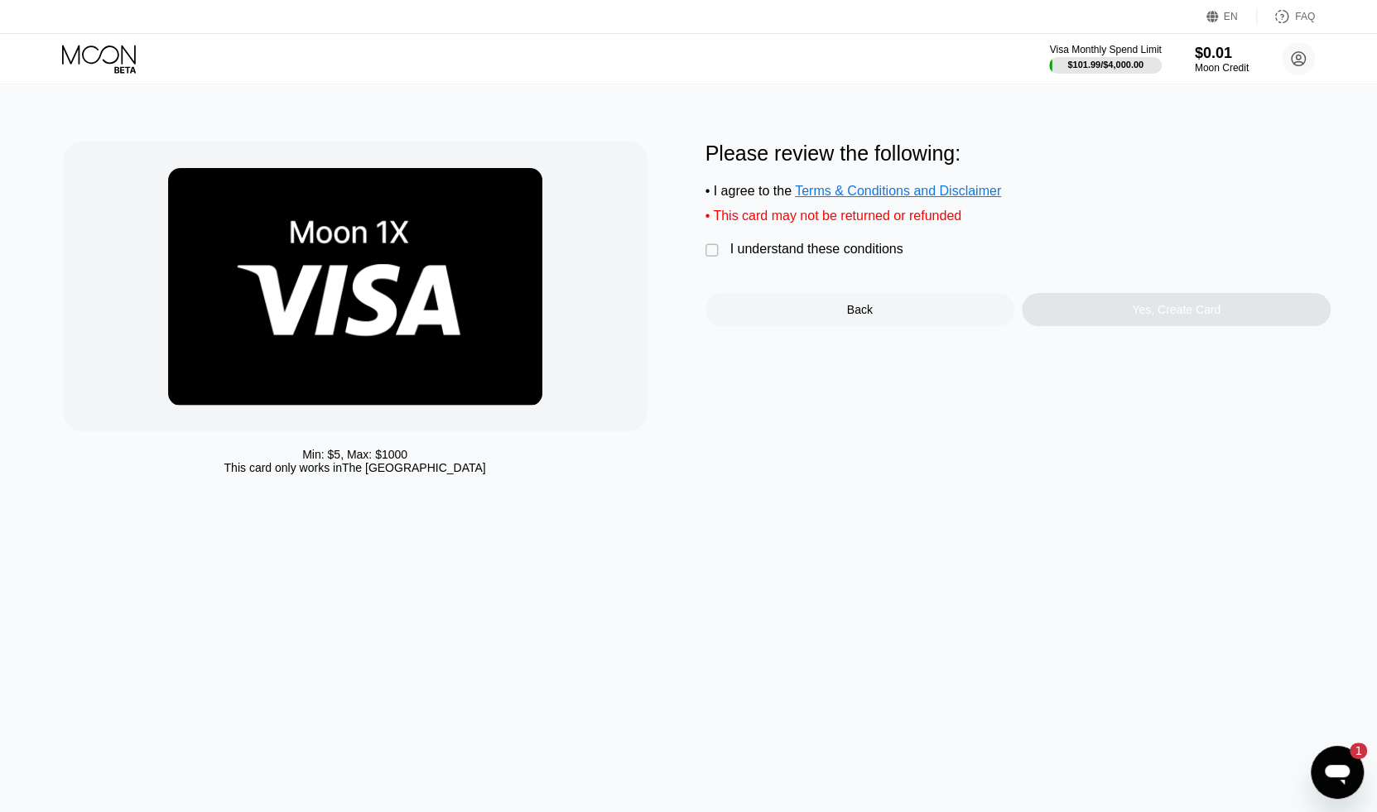
click at [714, 259] on div "" at bounding box center [714, 251] width 17 height 17
click at [1169, 326] on div "Yes, Create Card" at bounding box center [1176, 309] width 309 height 33
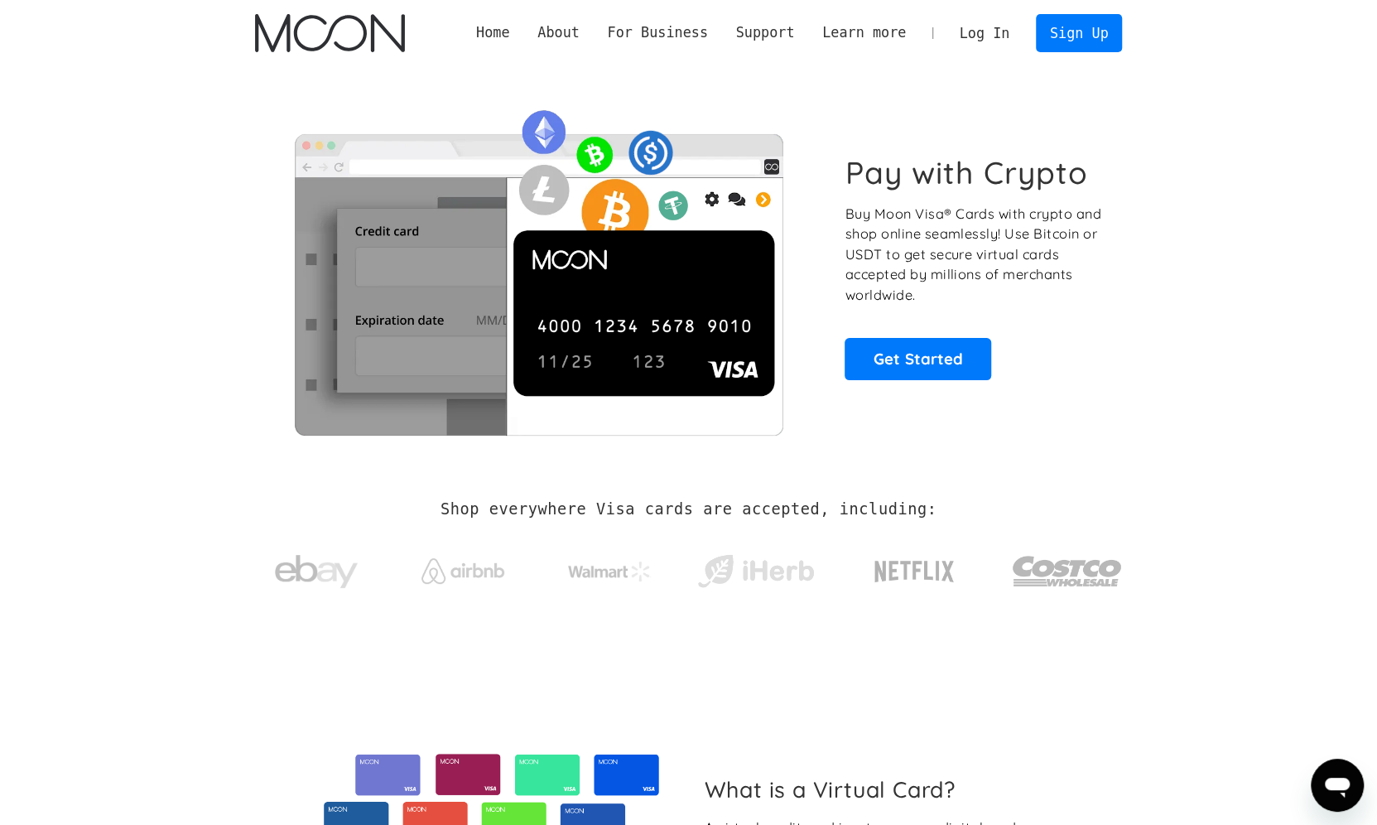
click at [987, 31] on link "Log In" at bounding box center [985, 33] width 78 height 36
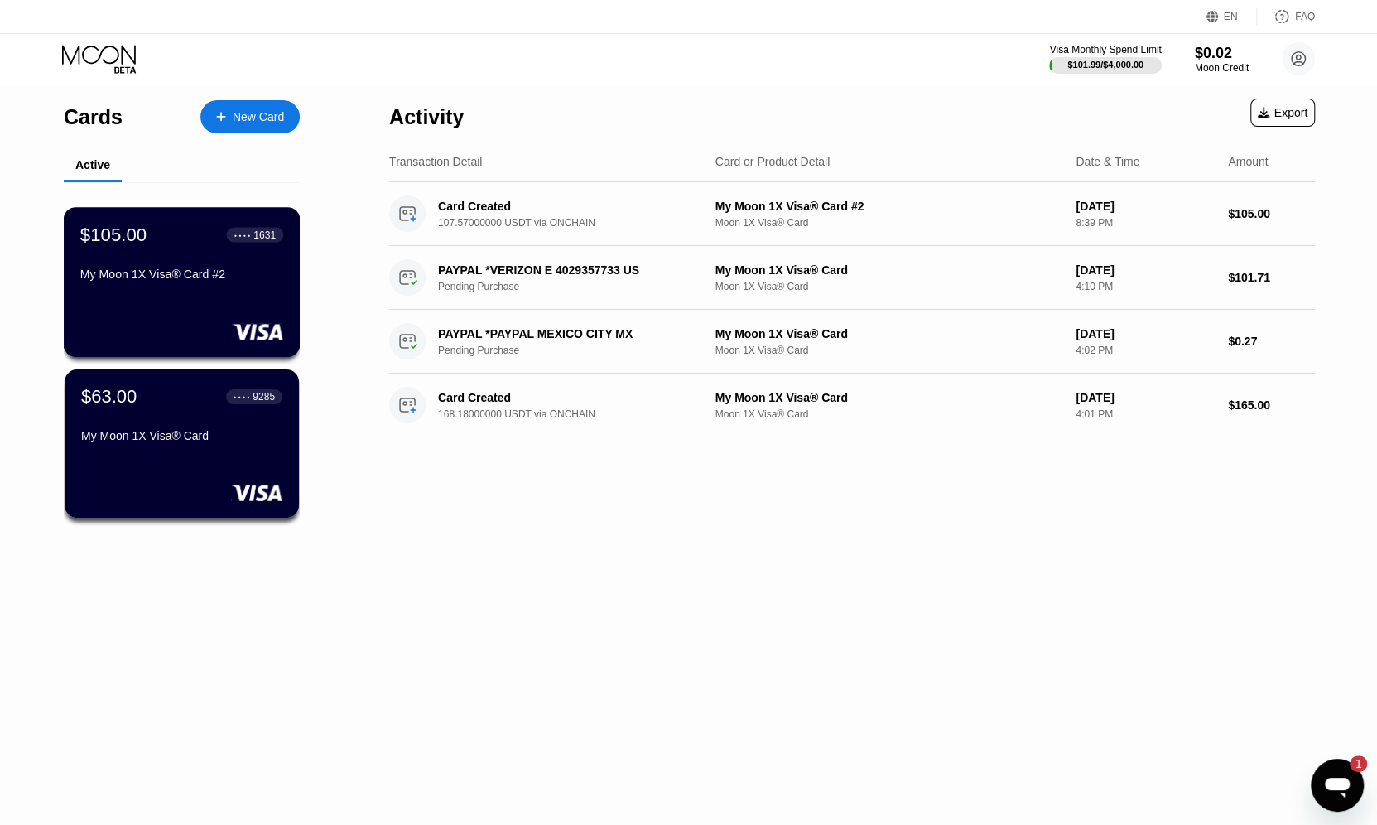
click at [258, 237] on div "1631" at bounding box center [264, 235] width 22 height 12
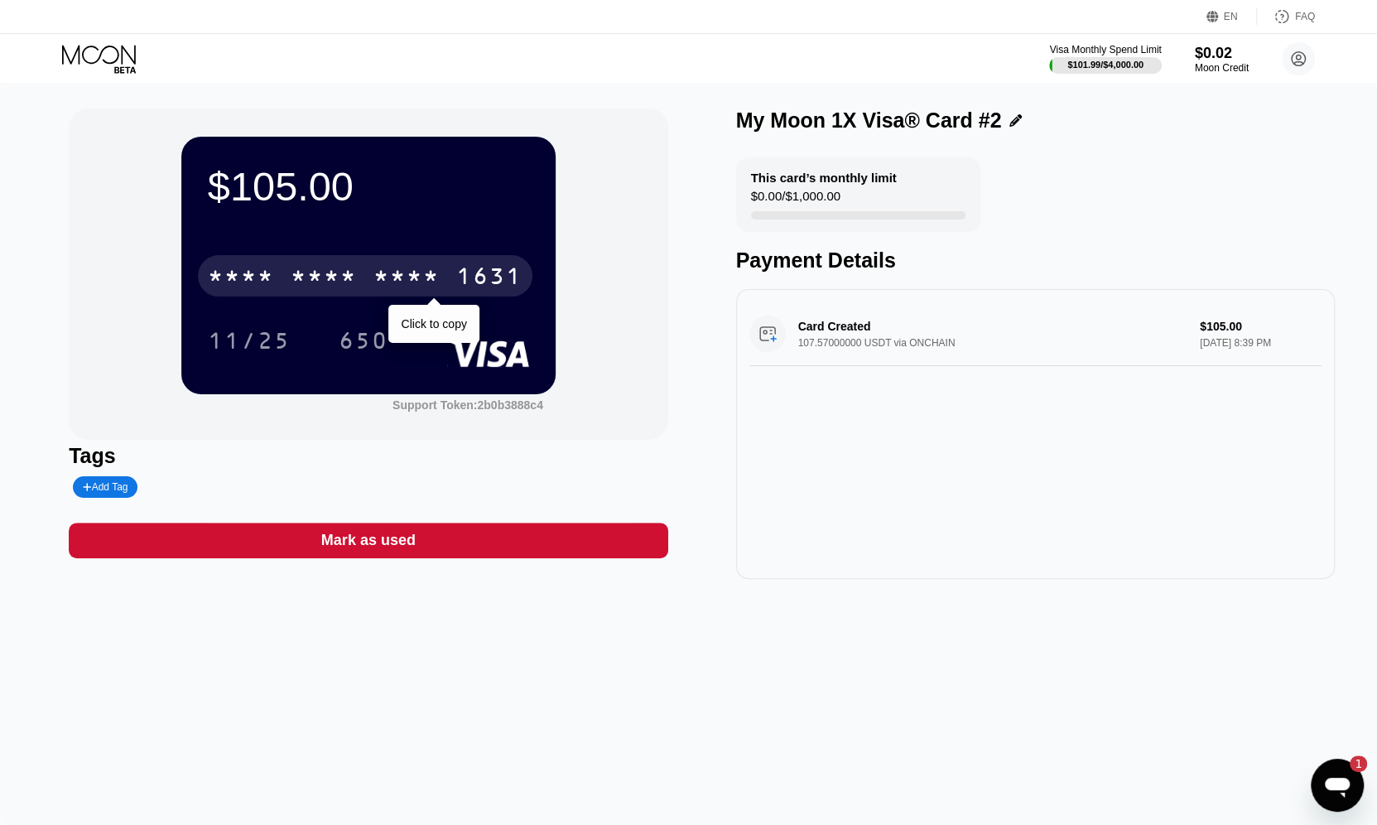
click at [316, 277] on div "* * * *" at bounding box center [324, 278] width 66 height 27
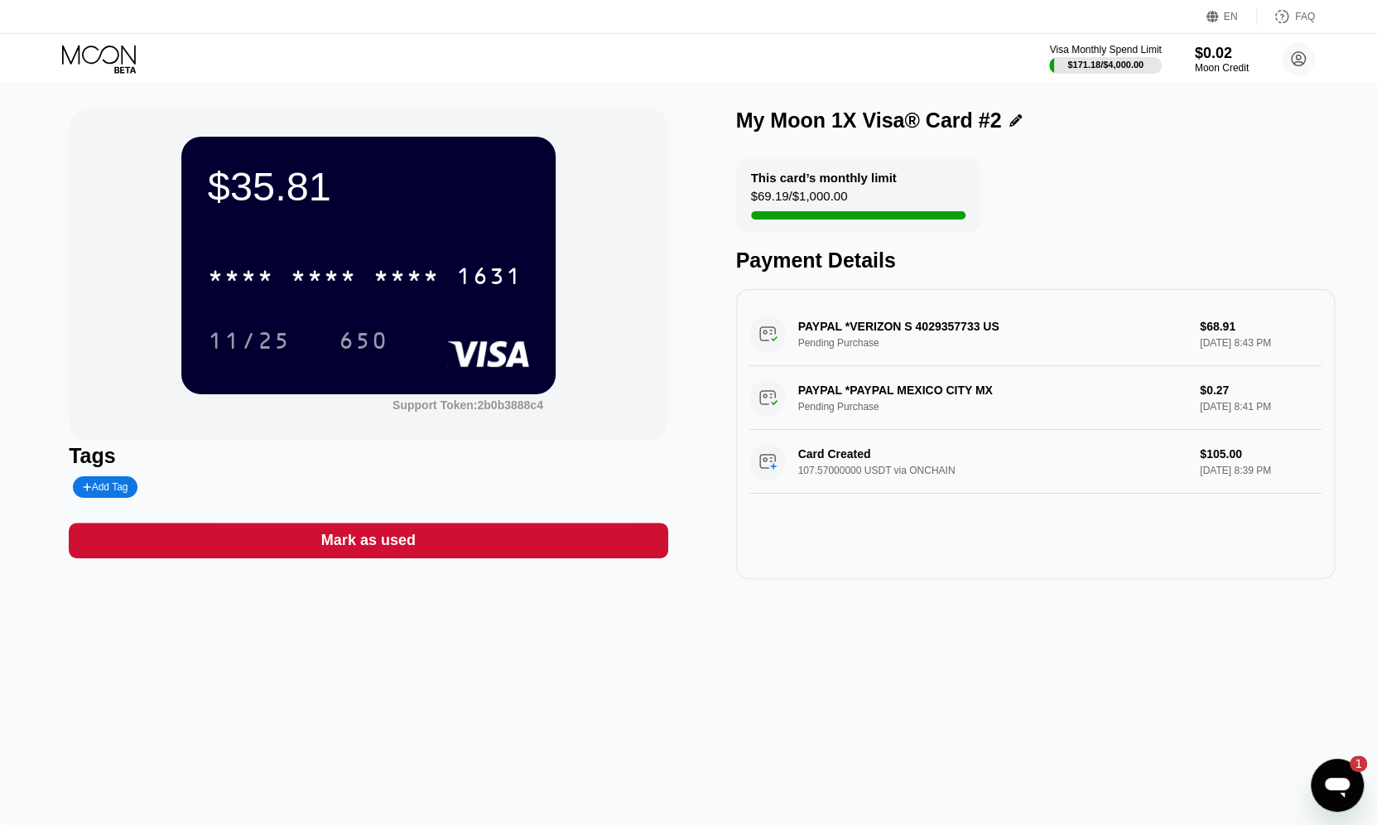
click at [535, 647] on div "$35.81 * * * * * * * * * * * * 1631 11/25 650 Support Token: 2b0b3888c4 Tags Ad…" at bounding box center [688, 454] width 1377 height 741
click at [875, 335] on div "PAYPAL *VERIZON S 4029357733 US Pending Purchase $68.91 [DATE] 8:43 PM" at bounding box center [1035, 334] width 572 height 64
